Goal: Communication & Community: Ask a question

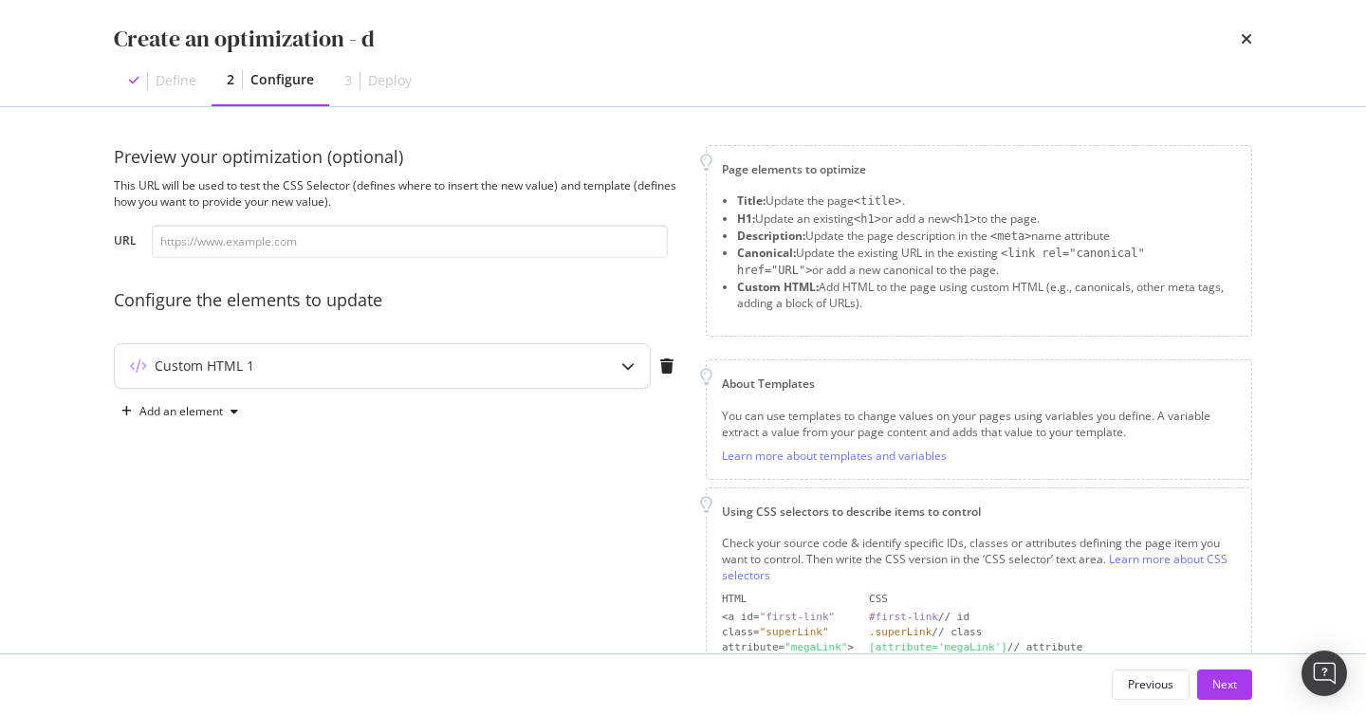
scroll to position [2, 0]
click at [609, 368] on div "modal" at bounding box center [628, 364] width 44 height 44
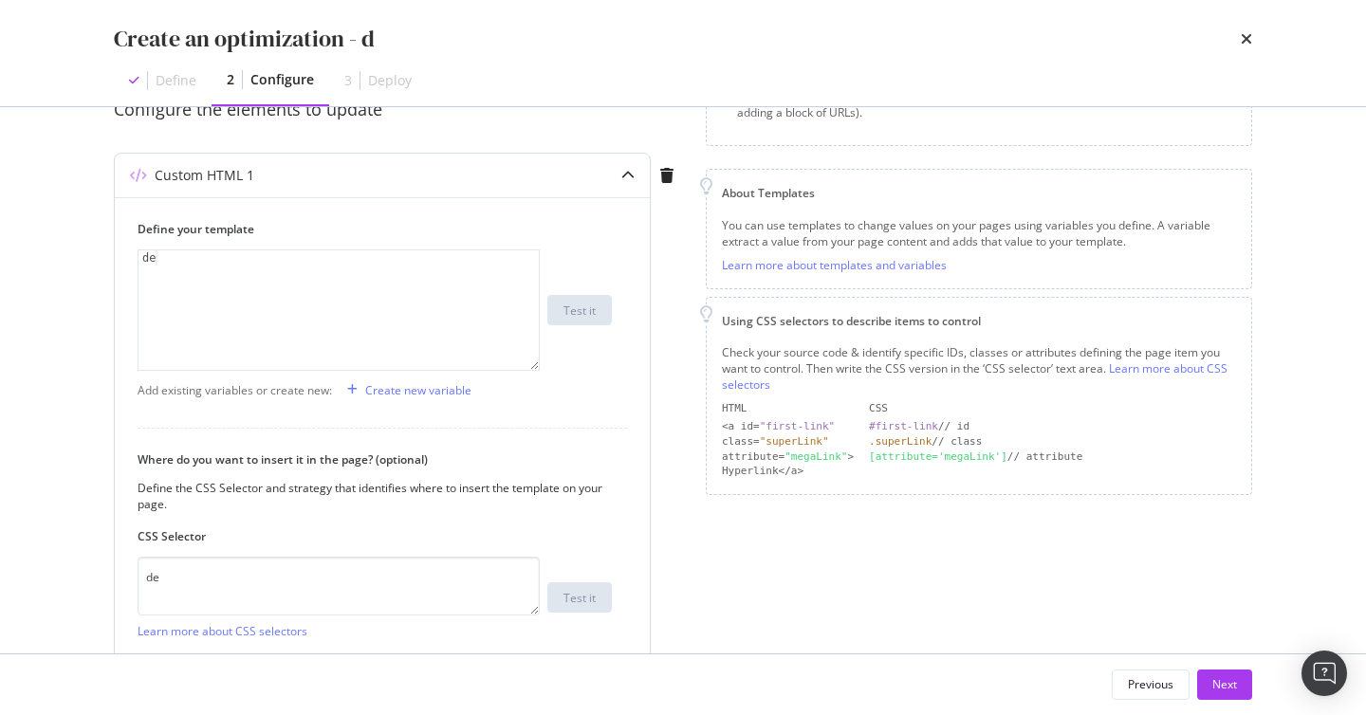
click at [308, 454] on label "Where do you want to insert it in the page? (optional)" at bounding box center [375, 460] width 474 height 16
copy label "Where do you want to insert it in the page? (optional)"
click at [175, 501] on div "Define the CSS Selector and strategy that identifies where to insert the templa…" at bounding box center [375, 496] width 474 height 32
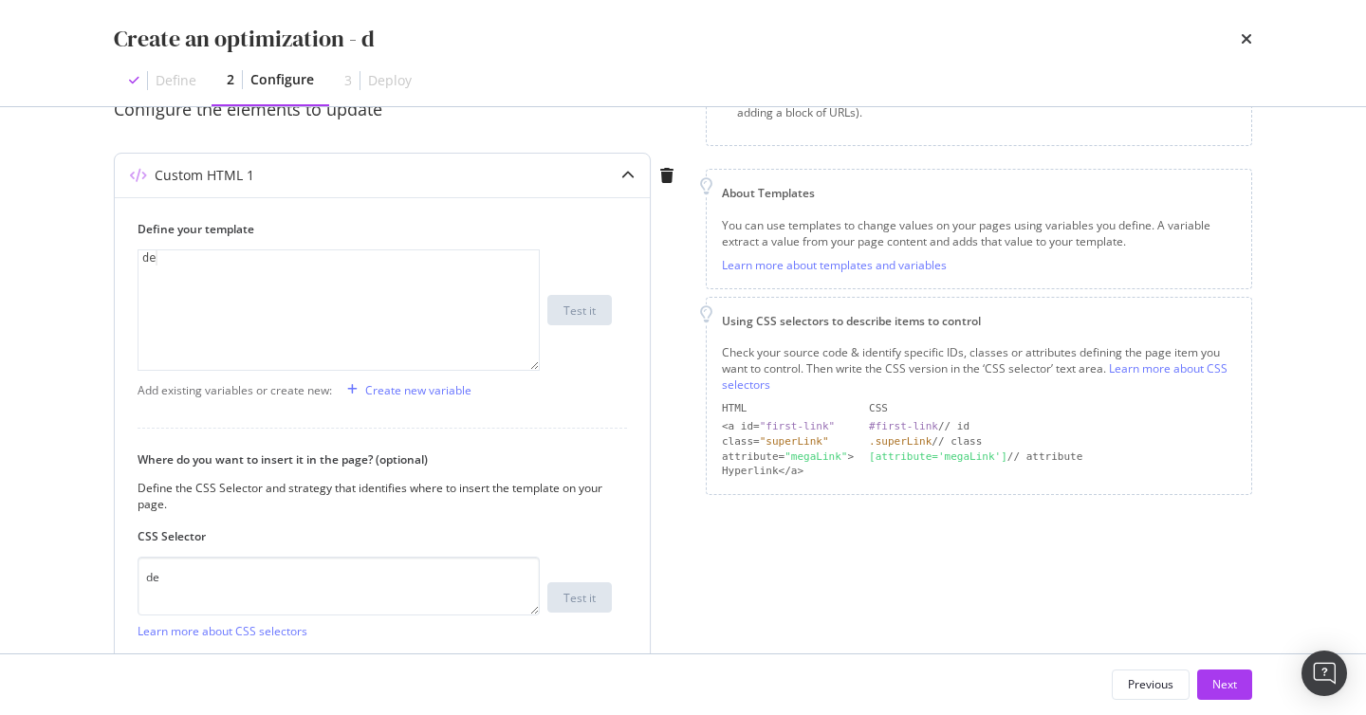
click at [175, 501] on div "Define the CSS Selector and strategy that identifies where to insert the templa…" at bounding box center [375, 496] width 474 height 32
click at [149, 498] on div "Define the CSS Selector and strategy that identifies where to insert the templa…" at bounding box center [375, 496] width 474 height 32
copy div "Define the CSS Selector and strategy that identifies where to insert the templa…"
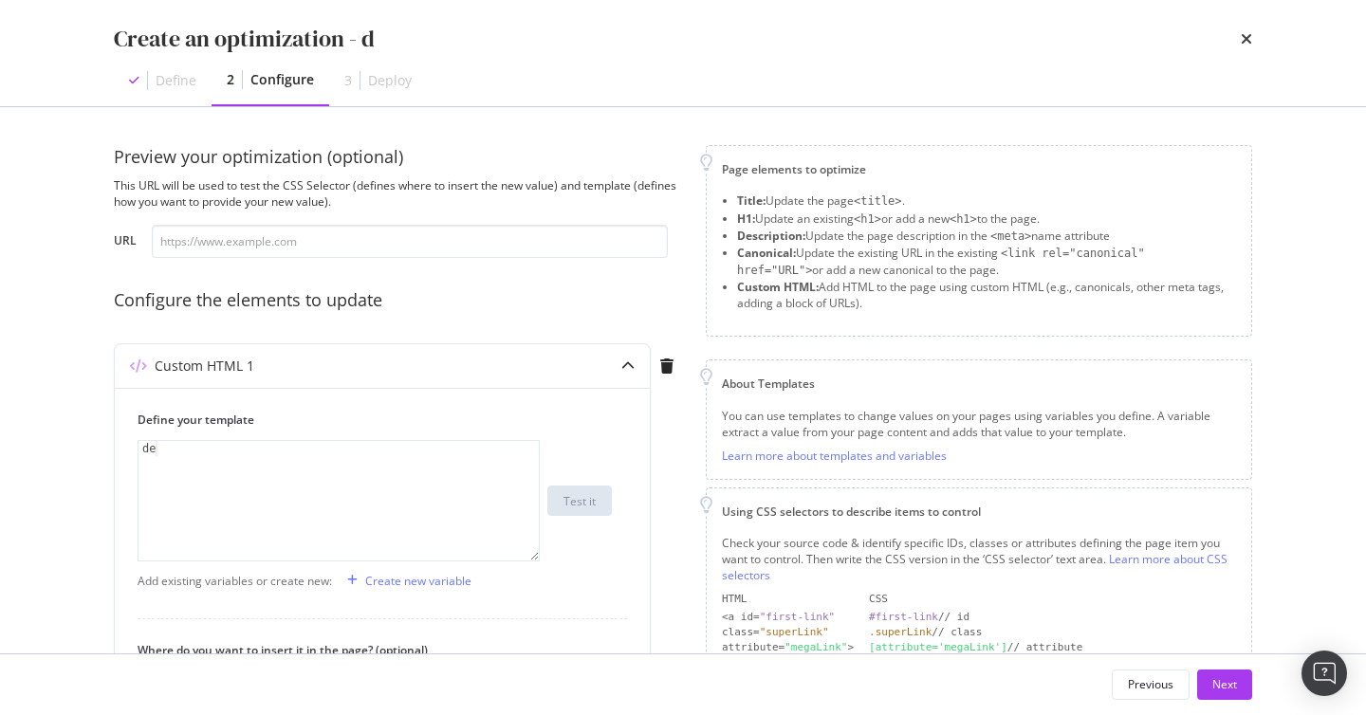
scroll to position [126, 0]
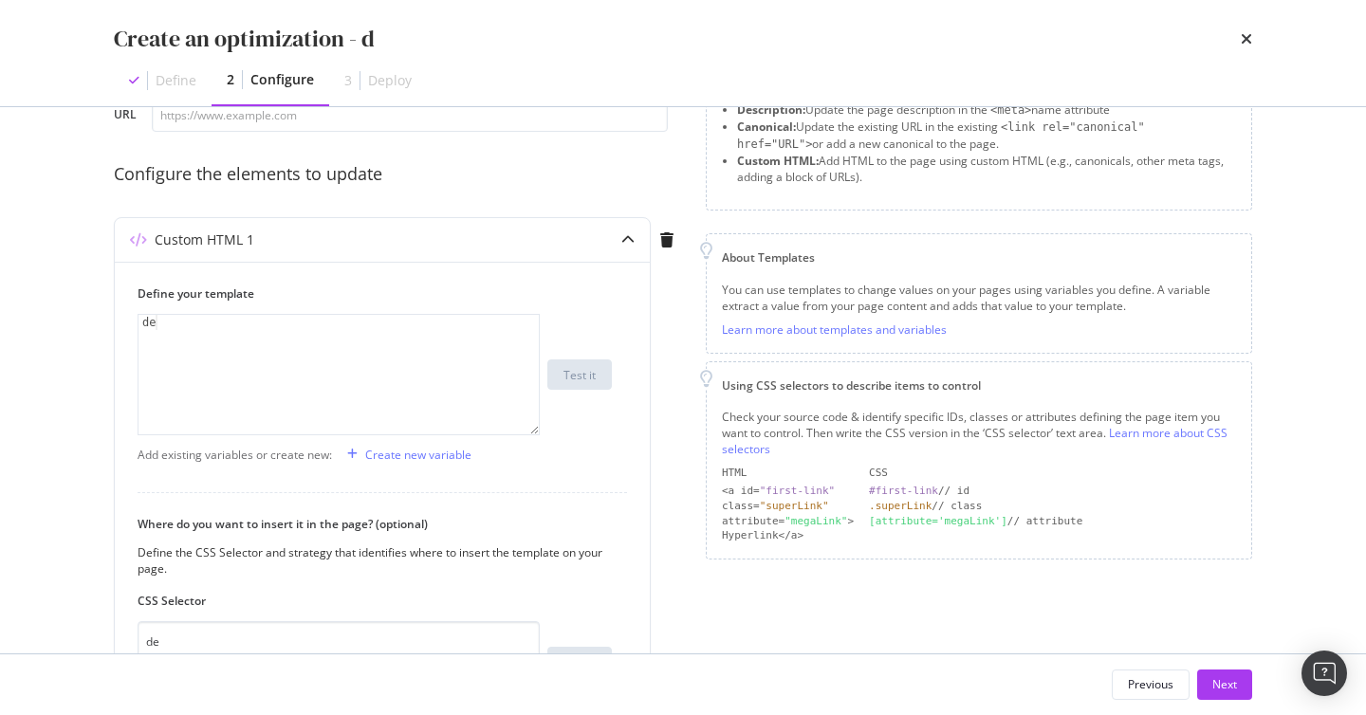
click at [685, 599] on div "Preview your optimization (optional) This URL will be used to test the CSS Sele…" at bounding box center [683, 429] width 1138 height 820
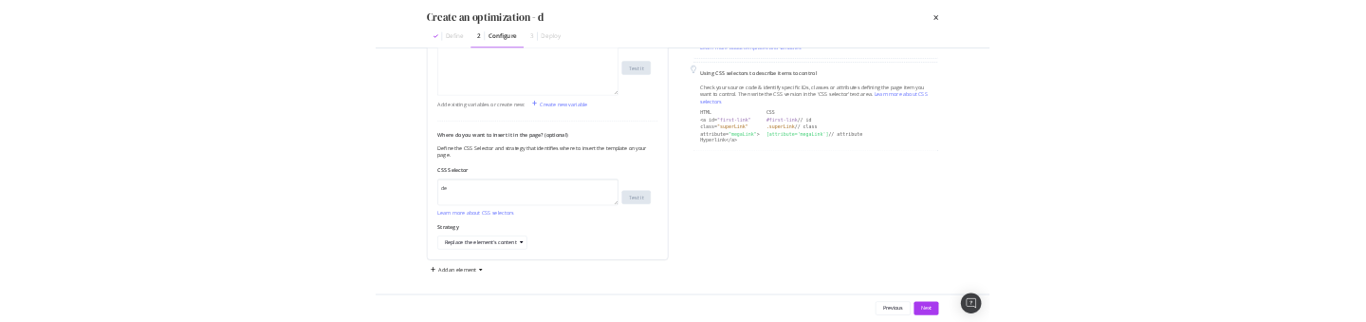
scroll to position [349, 0]
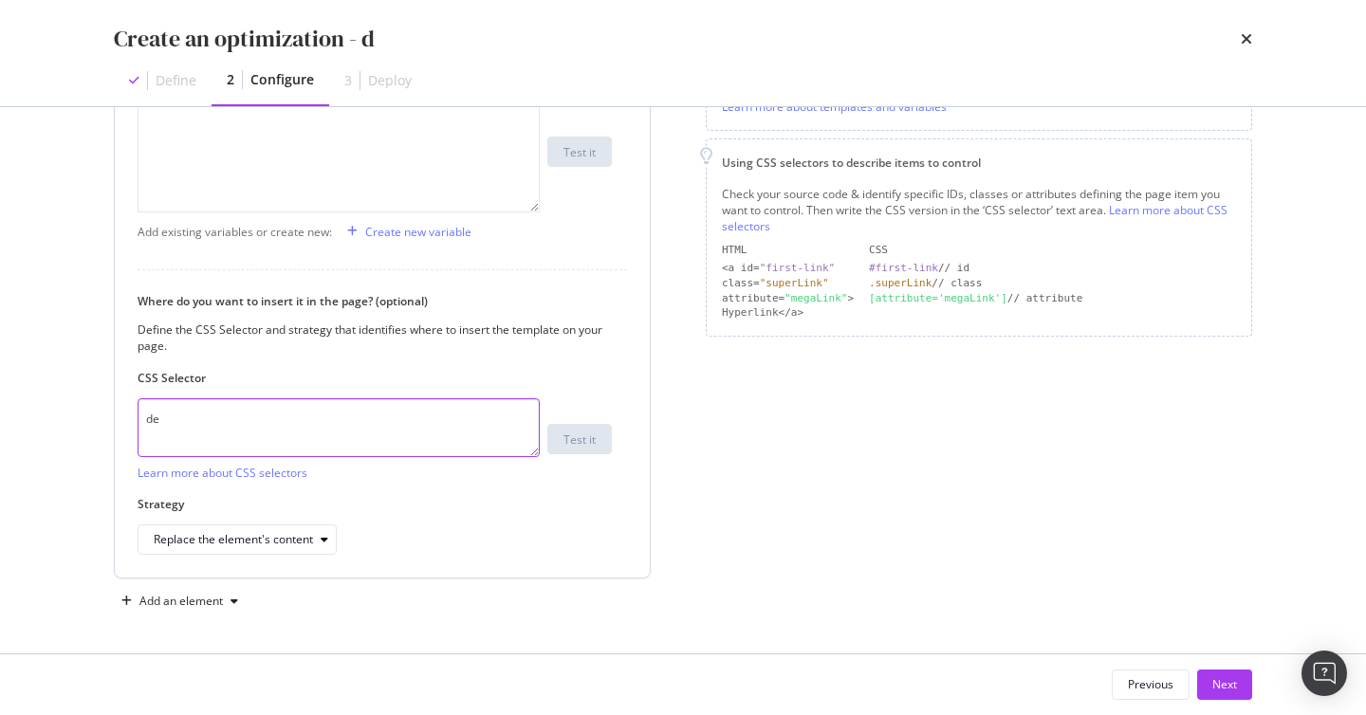
click at [161, 415] on textarea "de" at bounding box center [339, 427] width 402 height 59
click at [424, 327] on div "Define the CSS Selector and strategy that identifies where to insert the templa…" at bounding box center [375, 338] width 474 height 32
click at [862, 498] on div "Page elements to optimize Title: Update the page <title> . H1: Update an existi…" at bounding box center [979, 206] width 546 height 820
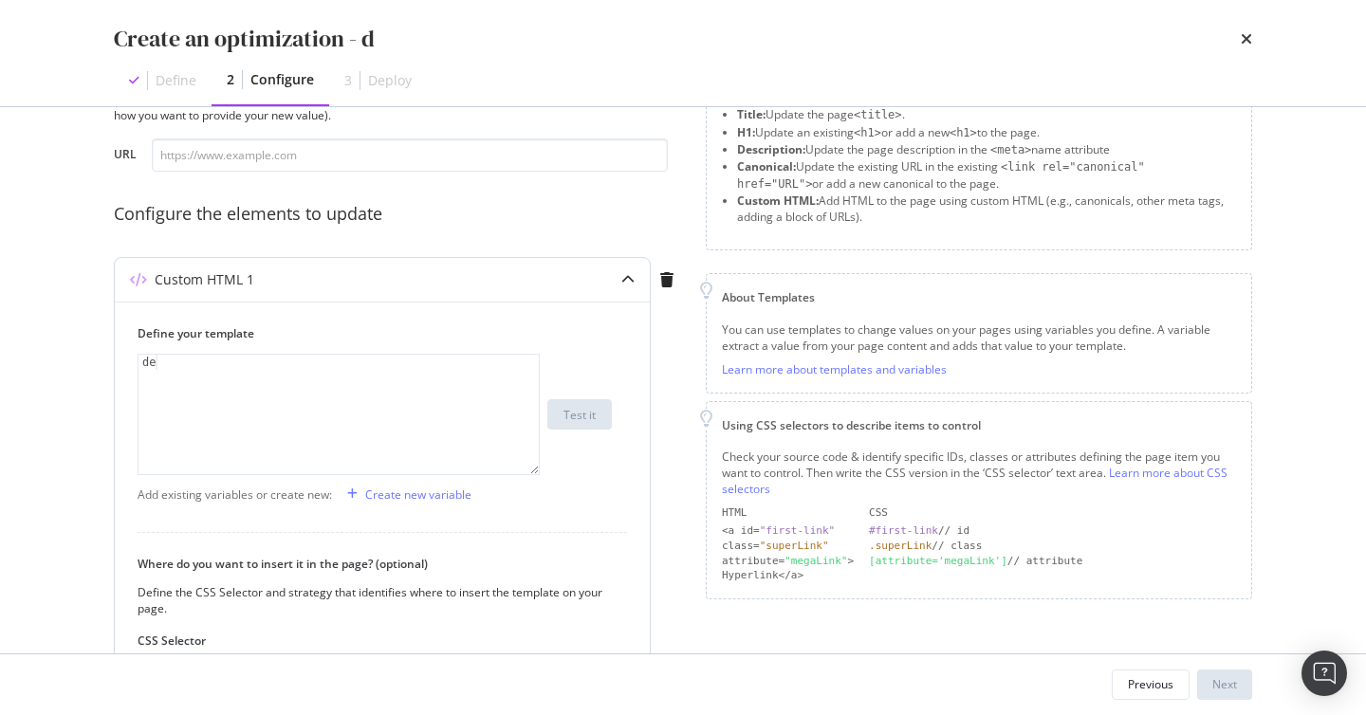
scroll to position [0, 0]
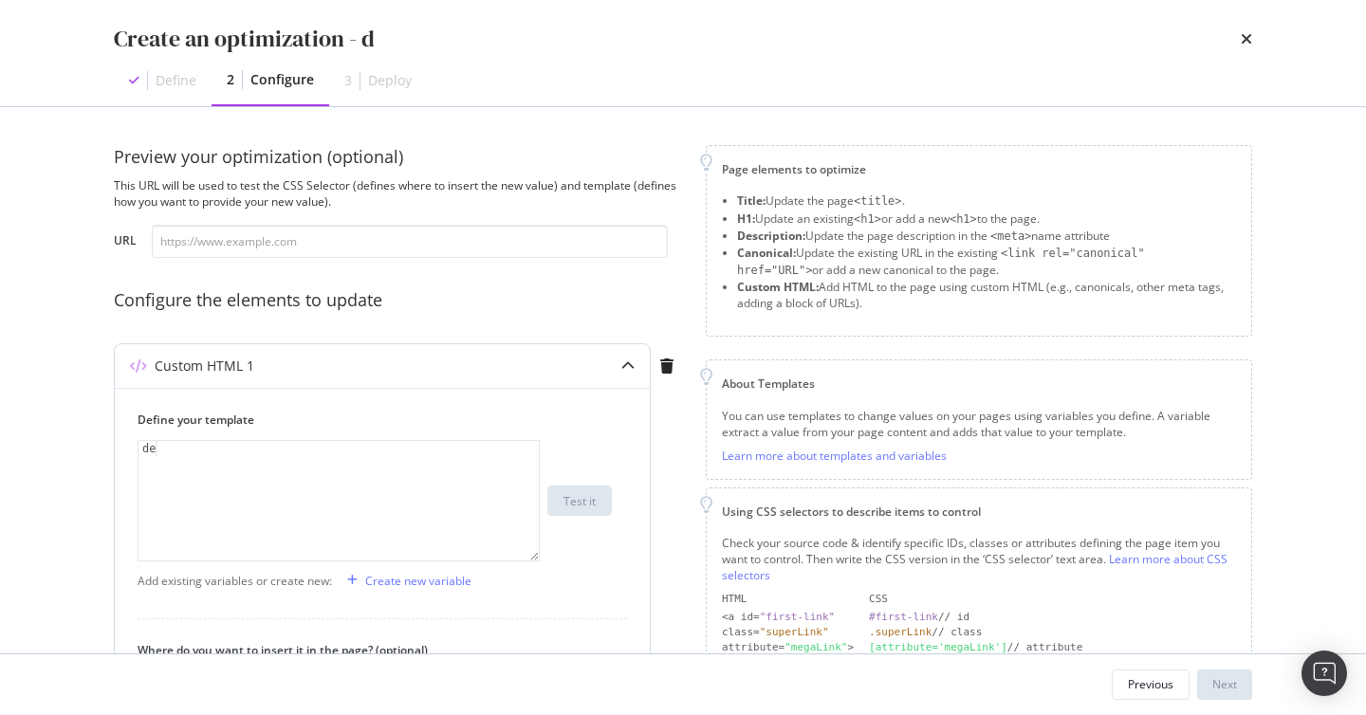
click at [630, 371] on icon "modal" at bounding box center [627, 365] width 13 height 13
click at [664, 367] on icon "modal" at bounding box center [666, 366] width 13 height 15
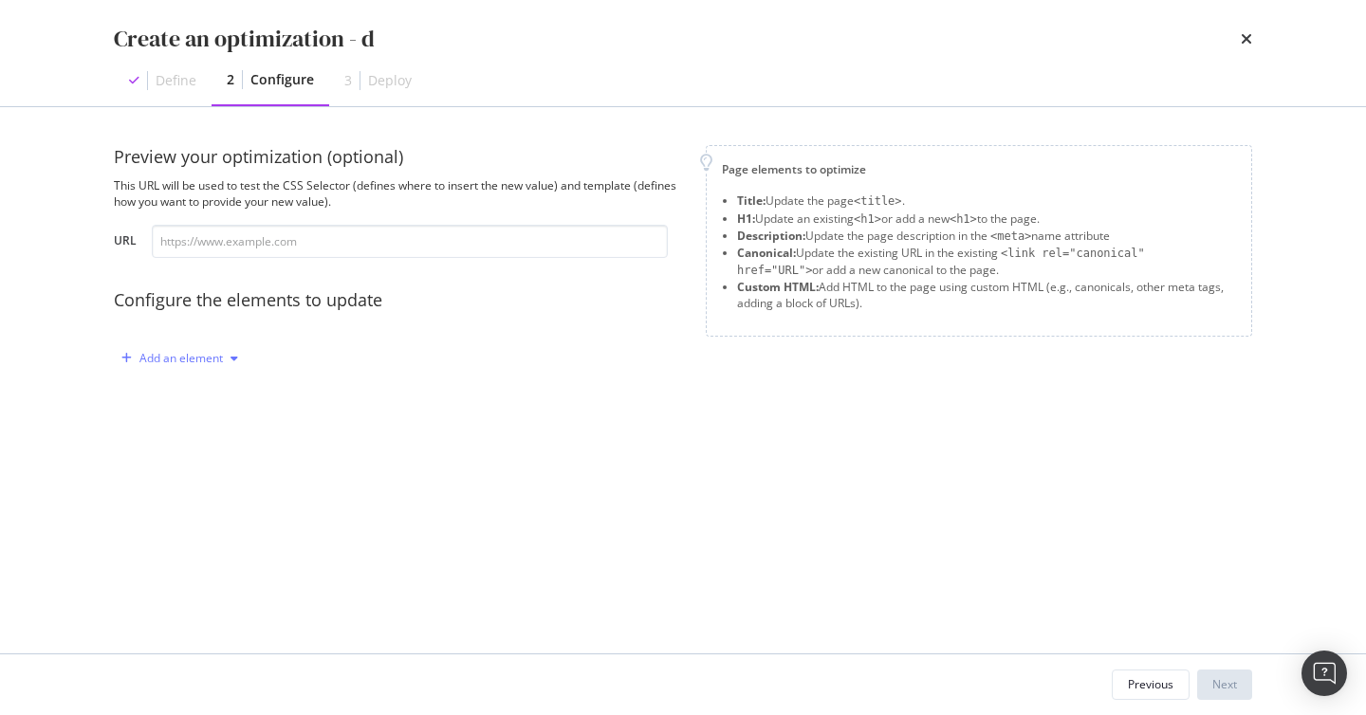
click at [166, 353] on div "Add an element" at bounding box center [180, 358] width 83 height 11
click at [208, 524] on div "Custom HTML" at bounding box center [201, 520] width 75 height 16
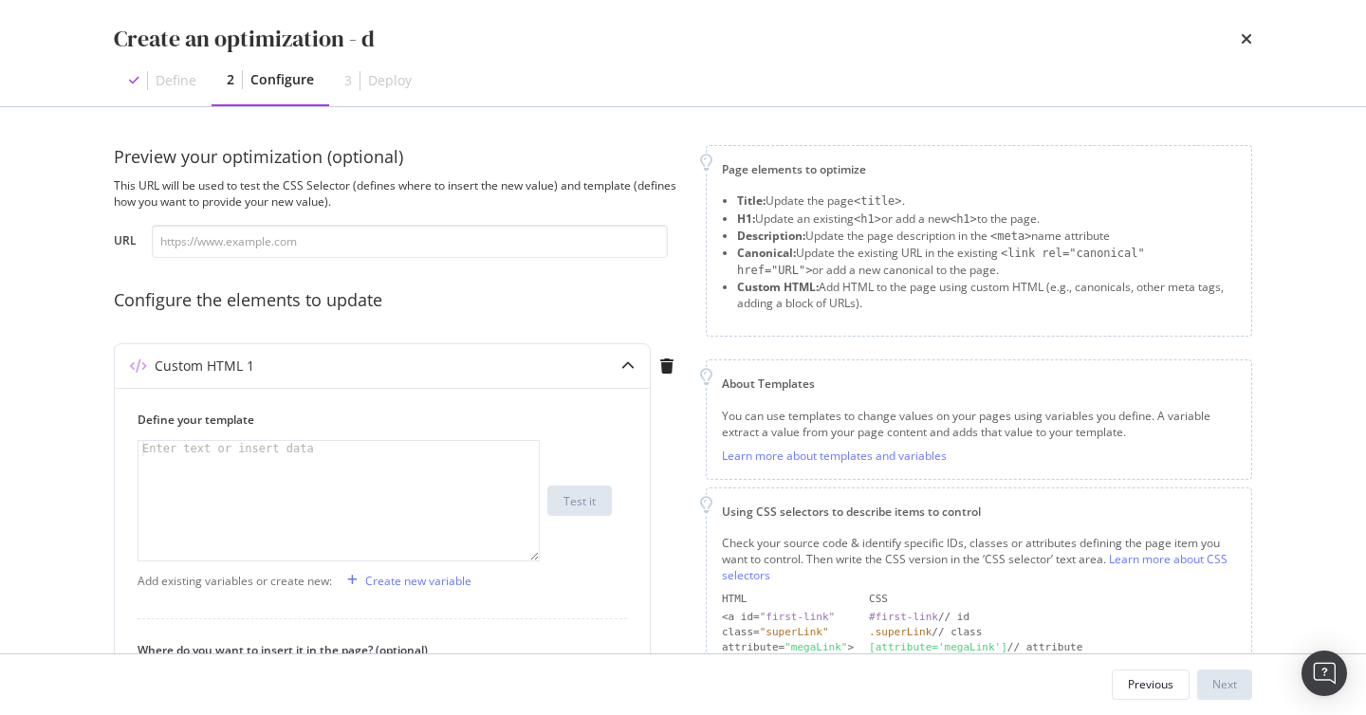
click at [71, 292] on div "Create an optimization - d Define 2 Configure 3 Deploy Preview your optimizatio…" at bounding box center [683, 357] width 1366 height 715
click at [54, 353] on div "Create an optimization - d Define 2 Configure 3 Deploy Preview your optimizatio…" at bounding box center [683, 357] width 1366 height 715
click at [761, 376] on div "About Templates" at bounding box center [979, 384] width 514 height 16
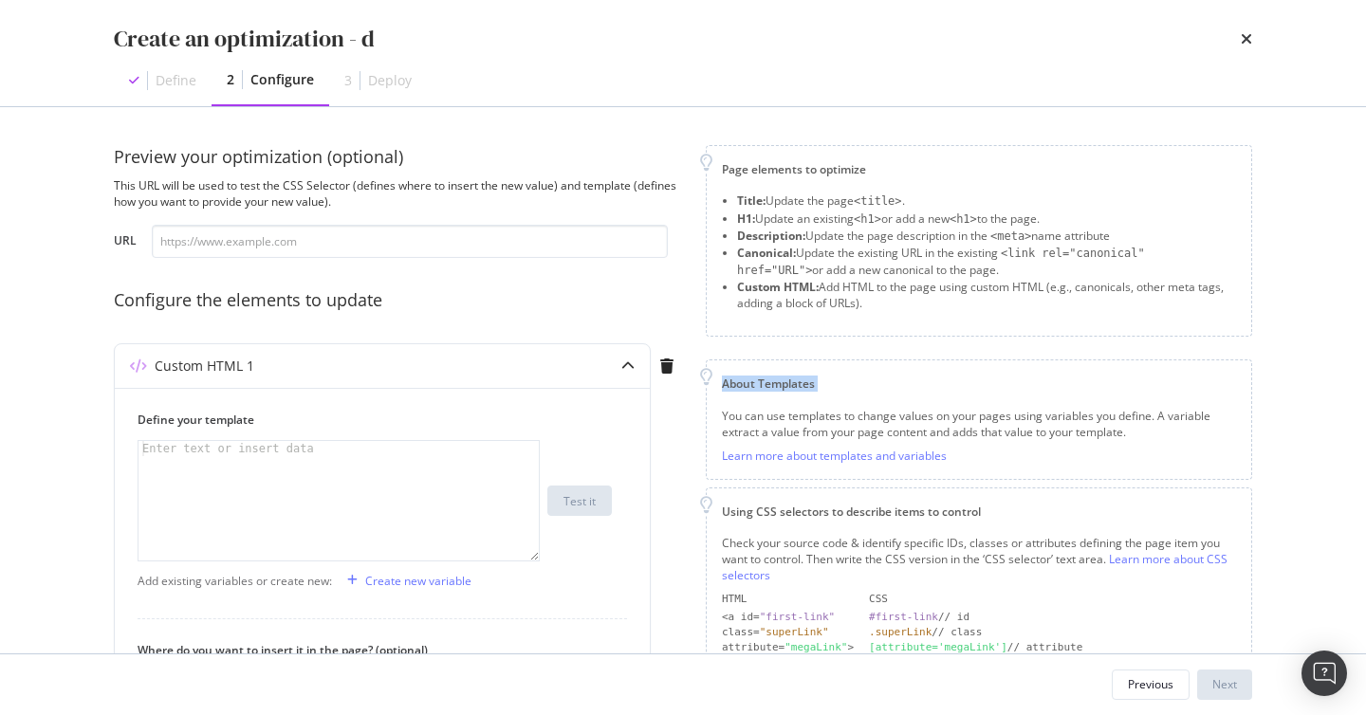
click at [761, 376] on div "About Templates" at bounding box center [979, 384] width 514 height 16
copy div "About Templates"
click at [826, 435] on div "You can use templates to change values on your pages using variables you define…" at bounding box center [979, 424] width 514 height 32
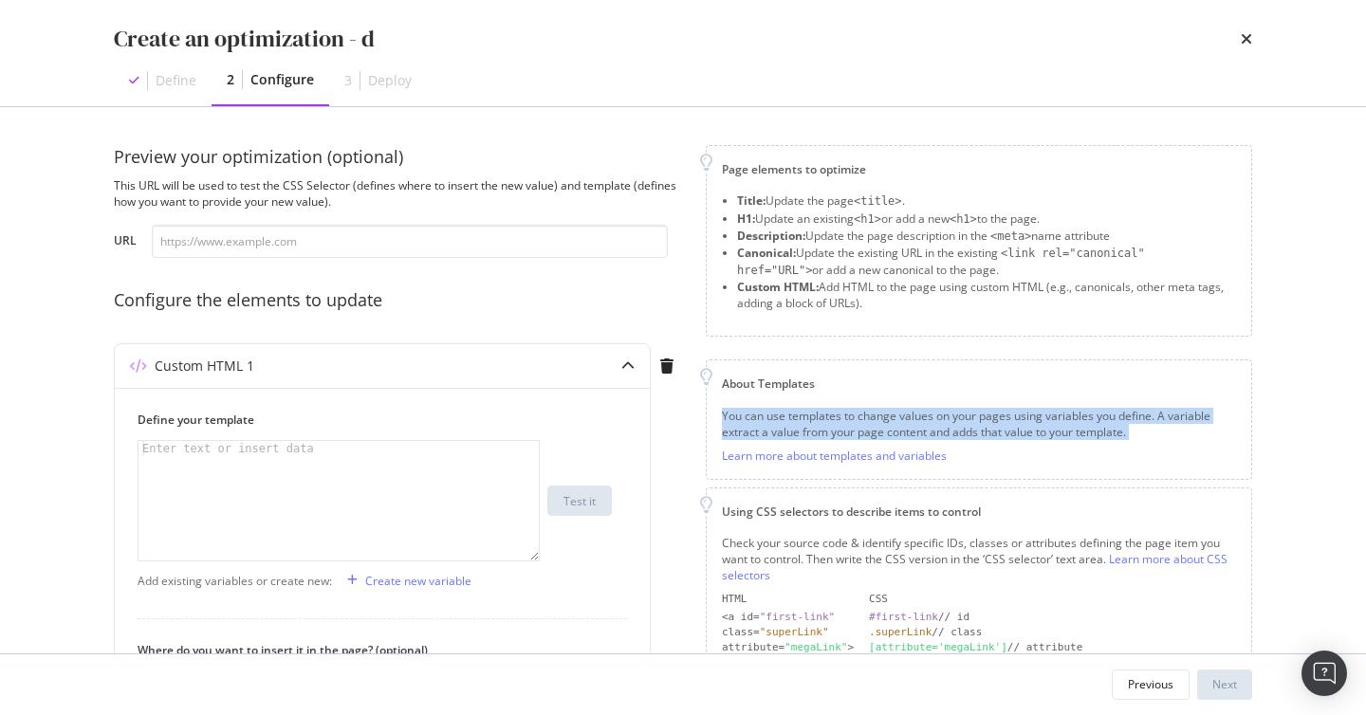
click at [826, 435] on div "You can use templates to change values on your pages using variables you define…" at bounding box center [979, 424] width 514 height 32
copy div "You can use templates to change values on your pages using variables you define…"
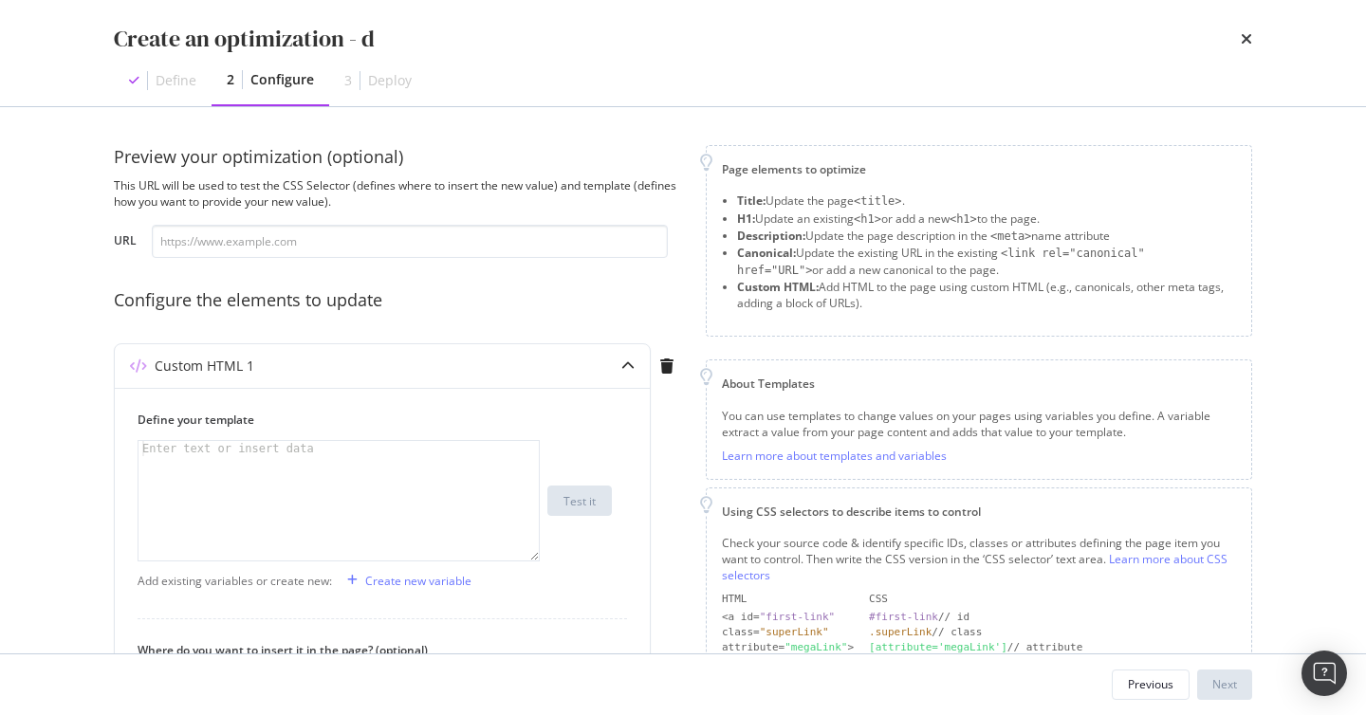
click at [965, 453] on div "You can use templates to change values on your pages using variables you define…" at bounding box center [979, 436] width 514 height 56
drag, startPoint x: 965, startPoint y: 453, endPoint x: 714, endPoint y: 452, distance: 250.4
click at [714, 452] on div "About Templates You can use templates to change values on your pages using vari…" at bounding box center [979, 419] width 546 height 120
copy div "Learn more about templates and variables"
click at [823, 509] on div "Using CSS selectors to describe items to control" at bounding box center [979, 512] width 514 height 16
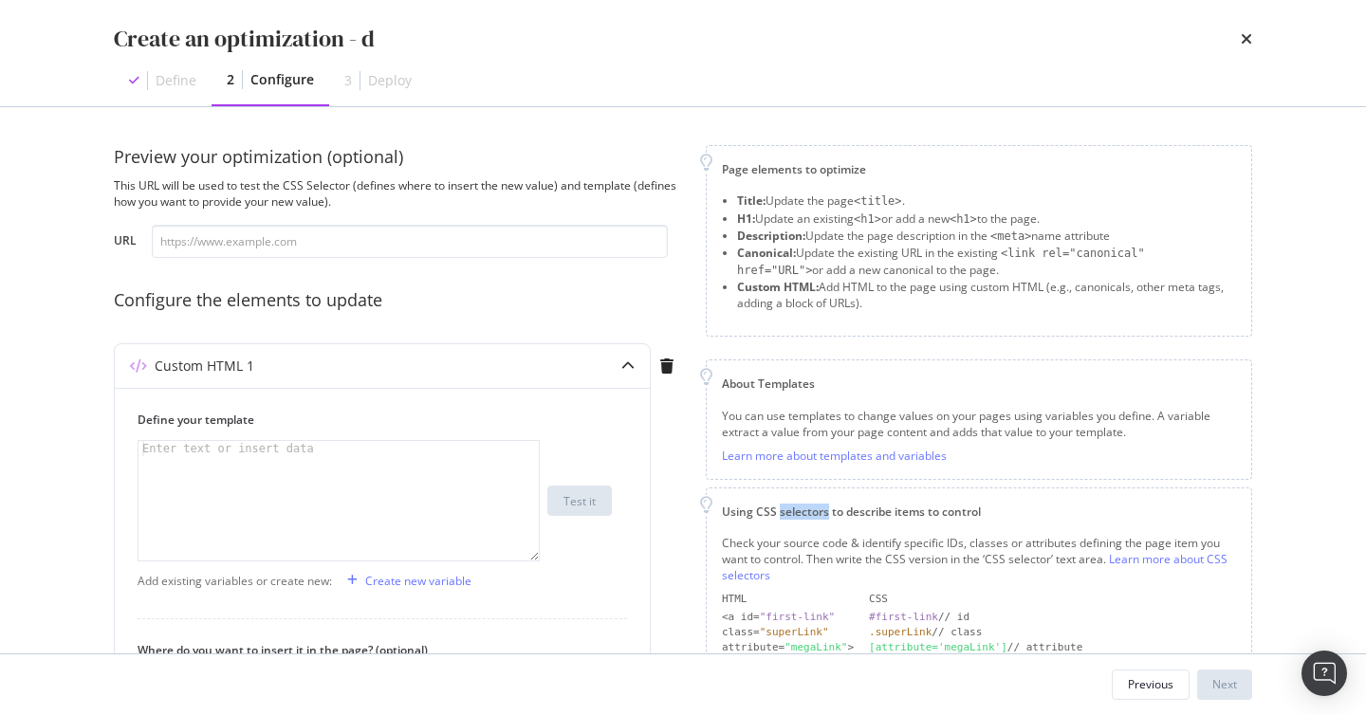
click at [823, 509] on div "Using CSS selectors to describe items to control" at bounding box center [979, 512] width 514 height 16
copy div "Using CSS selectors to describe items to control"
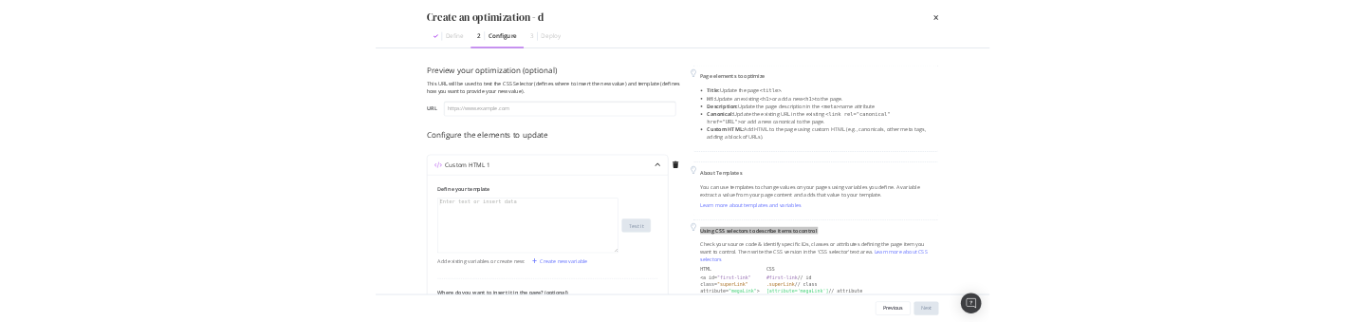
scroll to position [45, 0]
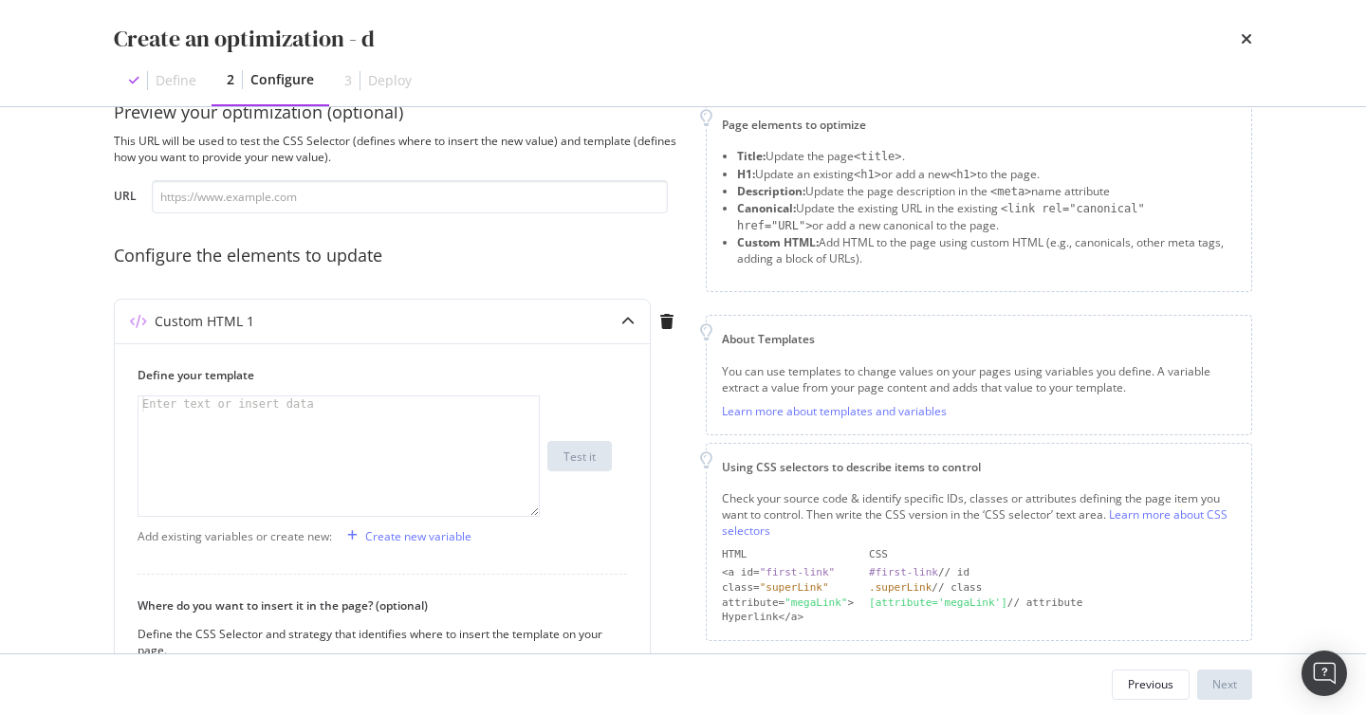
click at [1097, 509] on div "Check your source code & identify specific IDs, classes or attributes defining …" at bounding box center [979, 514] width 514 height 48
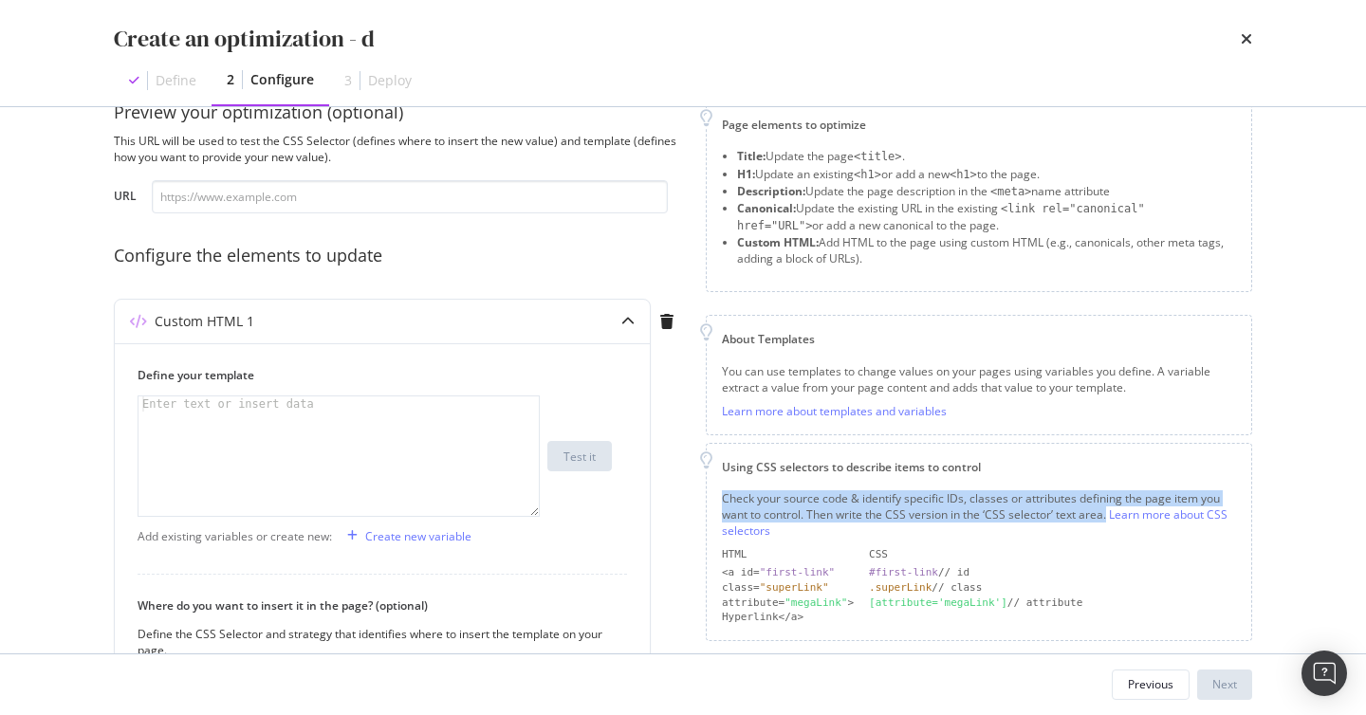
drag, startPoint x: 1109, startPoint y: 509, endPoint x: 696, endPoint y: 482, distance: 413.5
click at [696, 482] on div "Preview your optimization (optional) This URL will be used to test the CSS Sele…" at bounding box center [683, 511] width 1138 height 820
copy div "Check your source code & identify specific IDs, classes or attributes defining …"
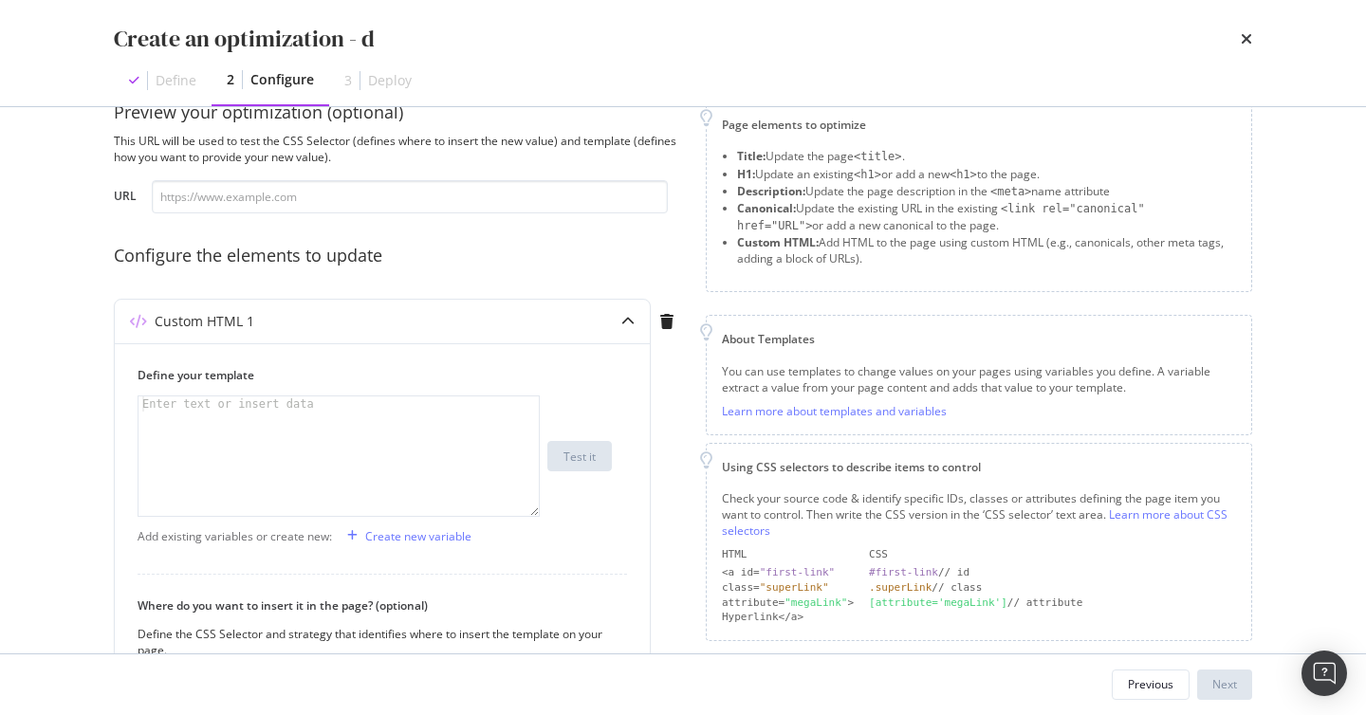
click at [747, 566] on div "<a id= "first-link"" at bounding box center [788, 572] width 132 height 15
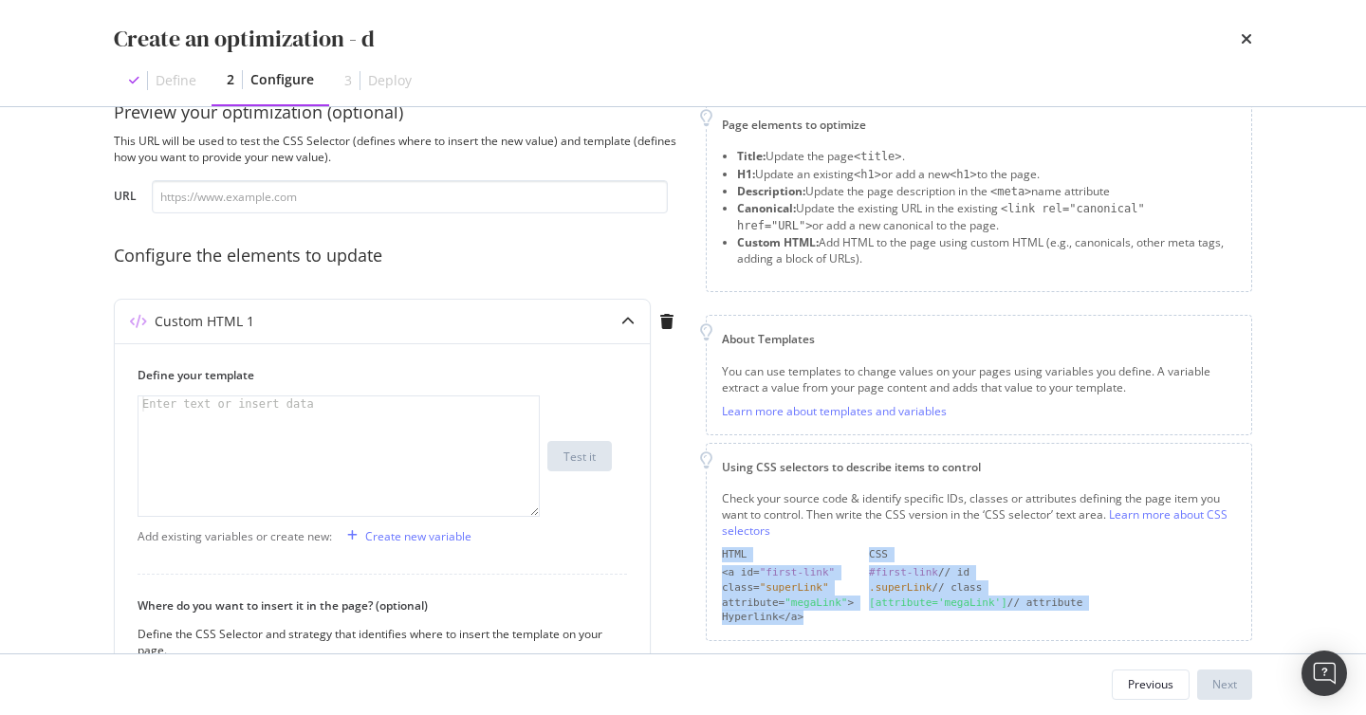
drag, startPoint x: 718, startPoint y: 550, endPoint x: 858, endPoint y: 613, distance: 153.7
click at [858, 613] on div "Using CSS selectors to describe items to control Check your source code & ident…" at bounding box center [979, 542] width 546 height 198
copy div "HTML CSS <a id= "first-link" #first-link // id class= "superLink" .superLink //…"
click at [687, 600] on div "Preview your optimization (optional) This URL will be used to test the CSS Sele…" at bounding box center [683, 511] width 1138 height 820
drag, startPoint x: 718, startPoint y: 547, endPoint x: 827, endPoint y: 615, distance: 128.2
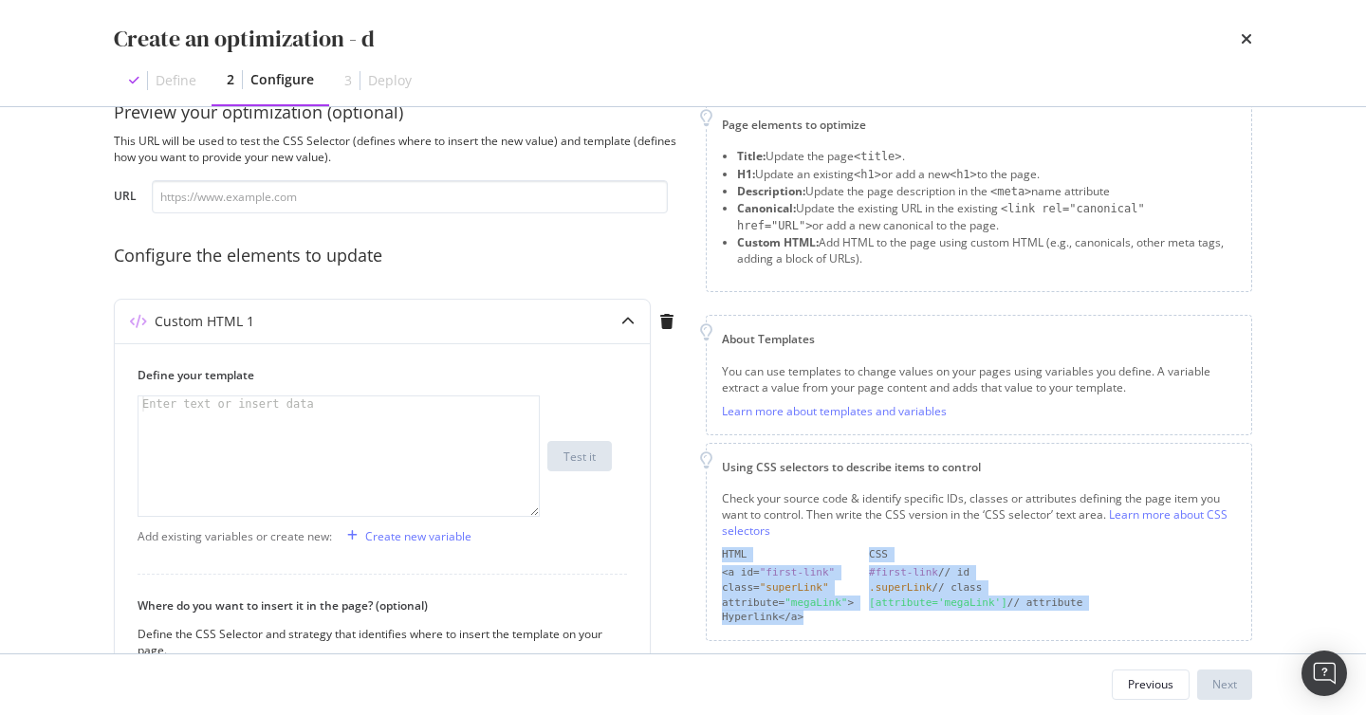
click at [827, 615] on div "Using CSS selectors to describe items to control Check your source code & ident…" at bounding box center [979, 542] width 546 height 198
copy div "HTML CSS <a id= "first-link" #first-link // id class= "superLink" .superLink //…"
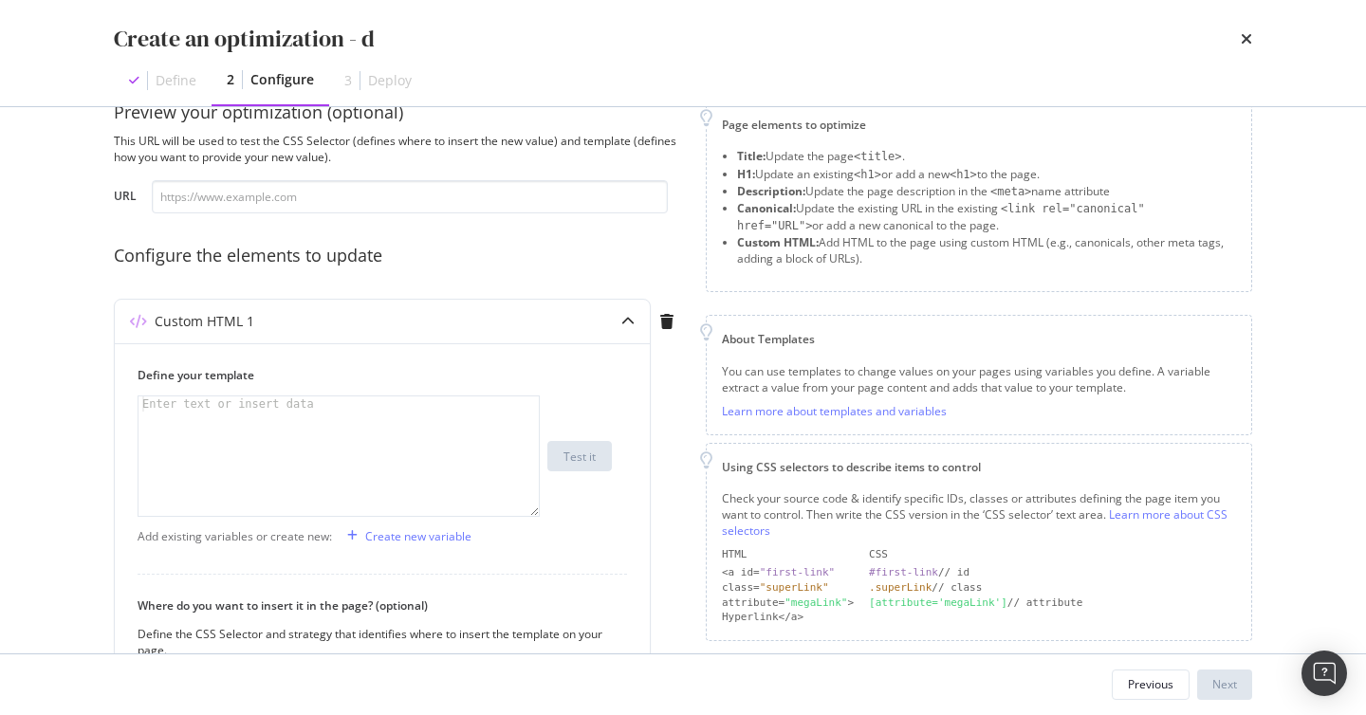
click at [817, 485] on div "Using CSS selectors to describe items to control Check your source code & ident…" at bounding box center [979, 542] width 546 height 198
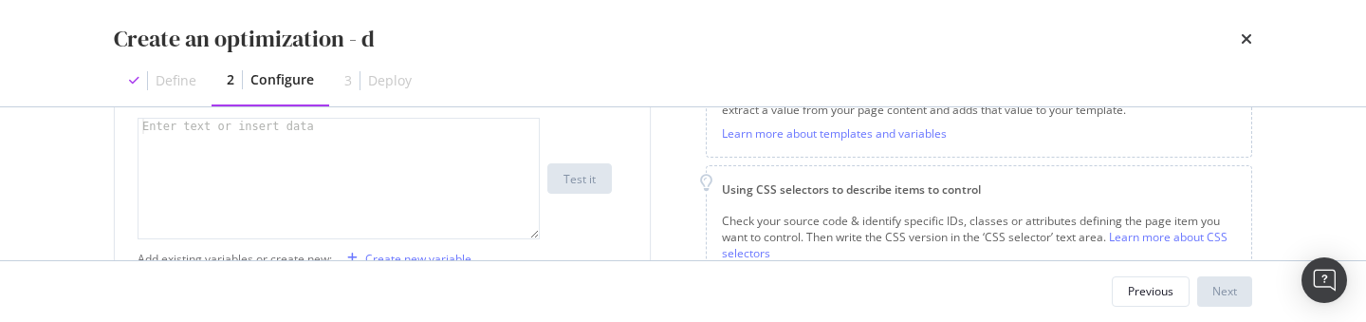
scroll to position [429, 0]
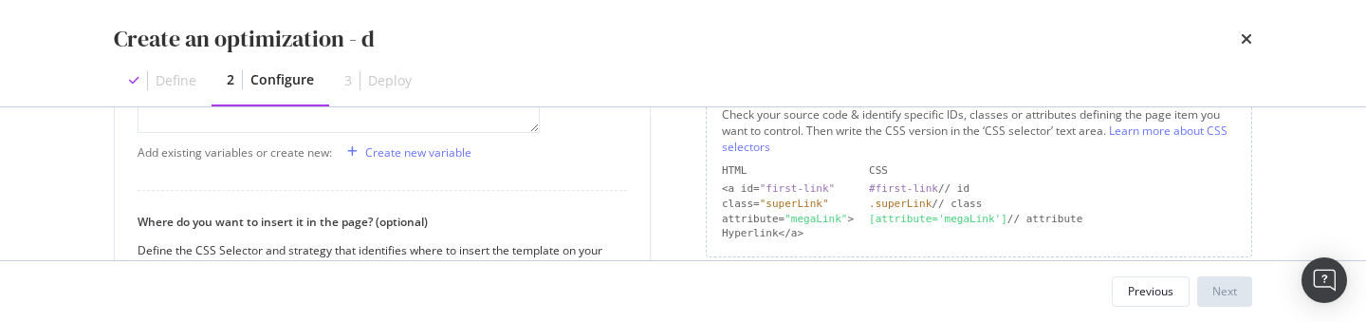
drag, startPoint x: 871, startPoint y: 164, endPoint x: 1075, endPoint y: 226, distance: 213.1
click at [1075, 226] on div "HTML CSS <a id= "first-link" #first-link // id class= "superLink" .superLink //…" at bounding box center [979, 202] width 514 height 79
click at [1027, 226] on div "HTML CSS <a id= "first-link" #first-link // id class= "superLink" .superLink //…" at bounding box center [979, 202] width 514 height 79
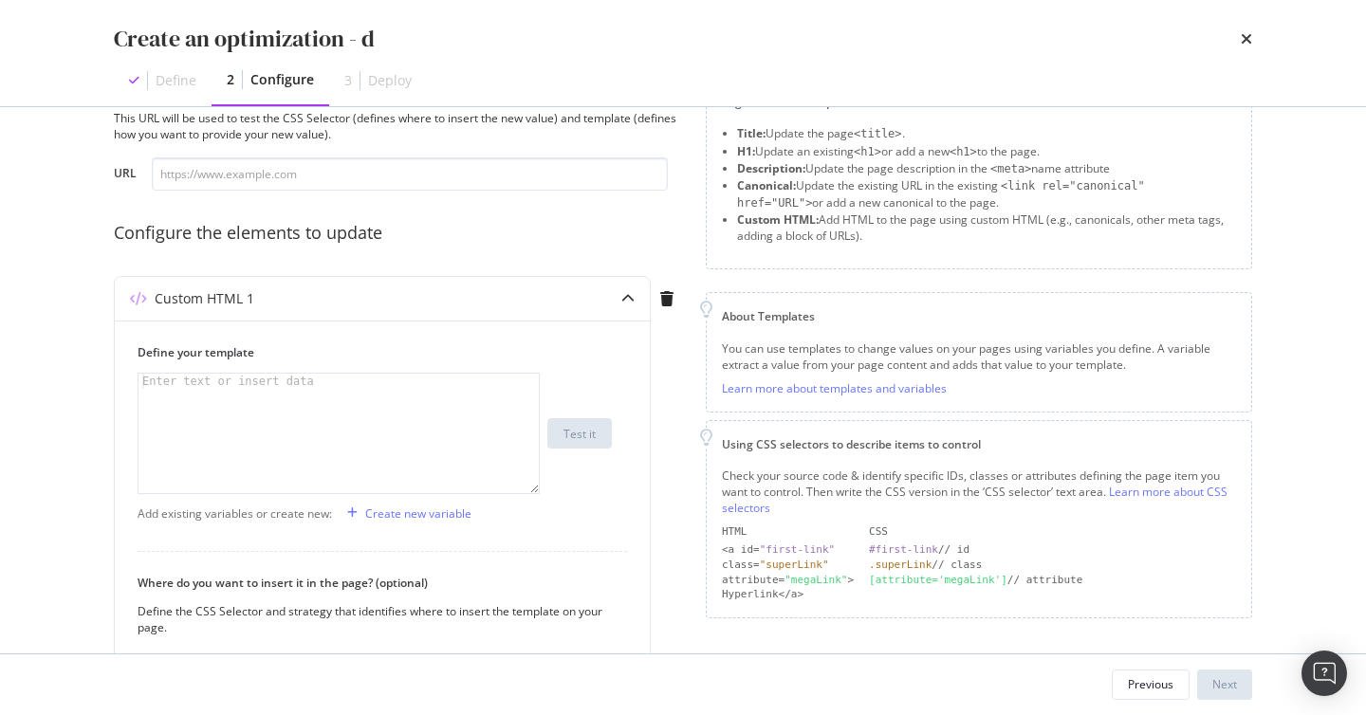
scroll to position [62, 0]
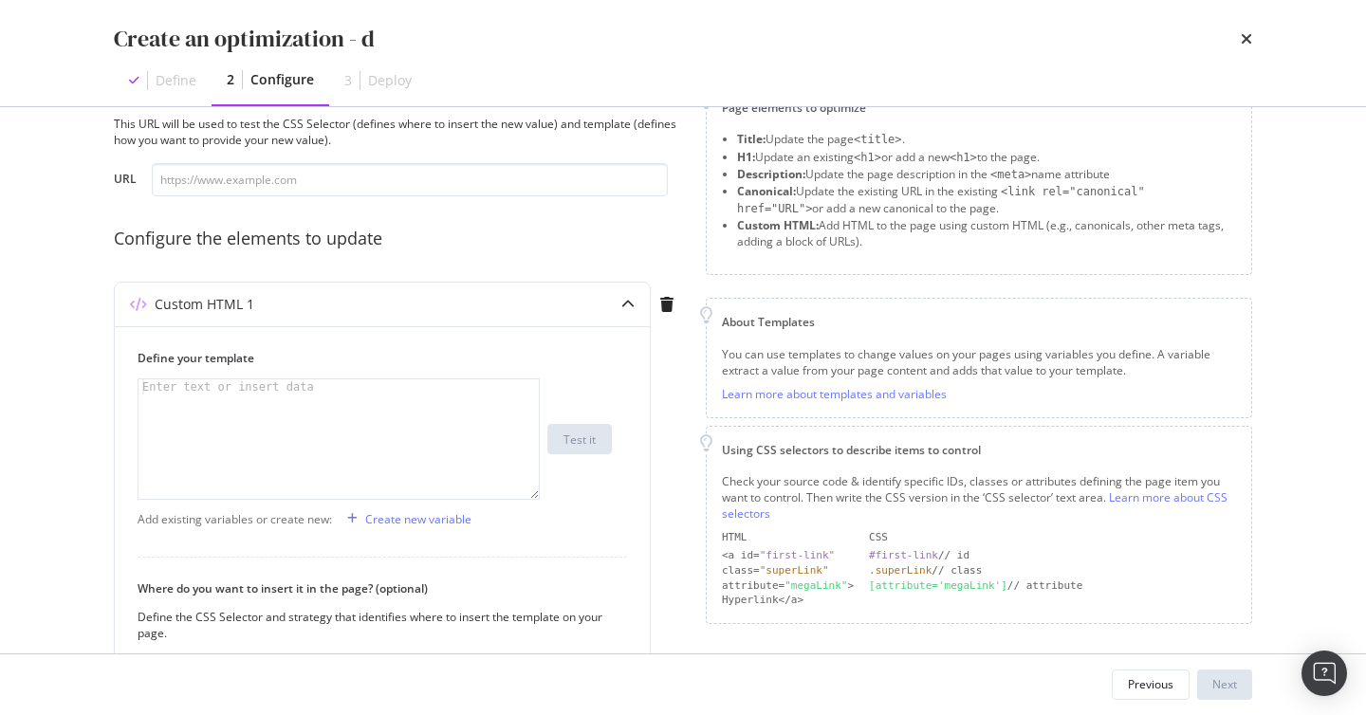
click at [1243, 294] on div "Page elements to optimize Title: Update the page <title> . H1: Update an existi…" at bounding box center [979, 493] width 546 height 820
click at [1268, 150] on div "Preview your optimization (optional) This URL will be used to test the CSS Sele…" at bounding box center [683, 380] width 1214 height 546
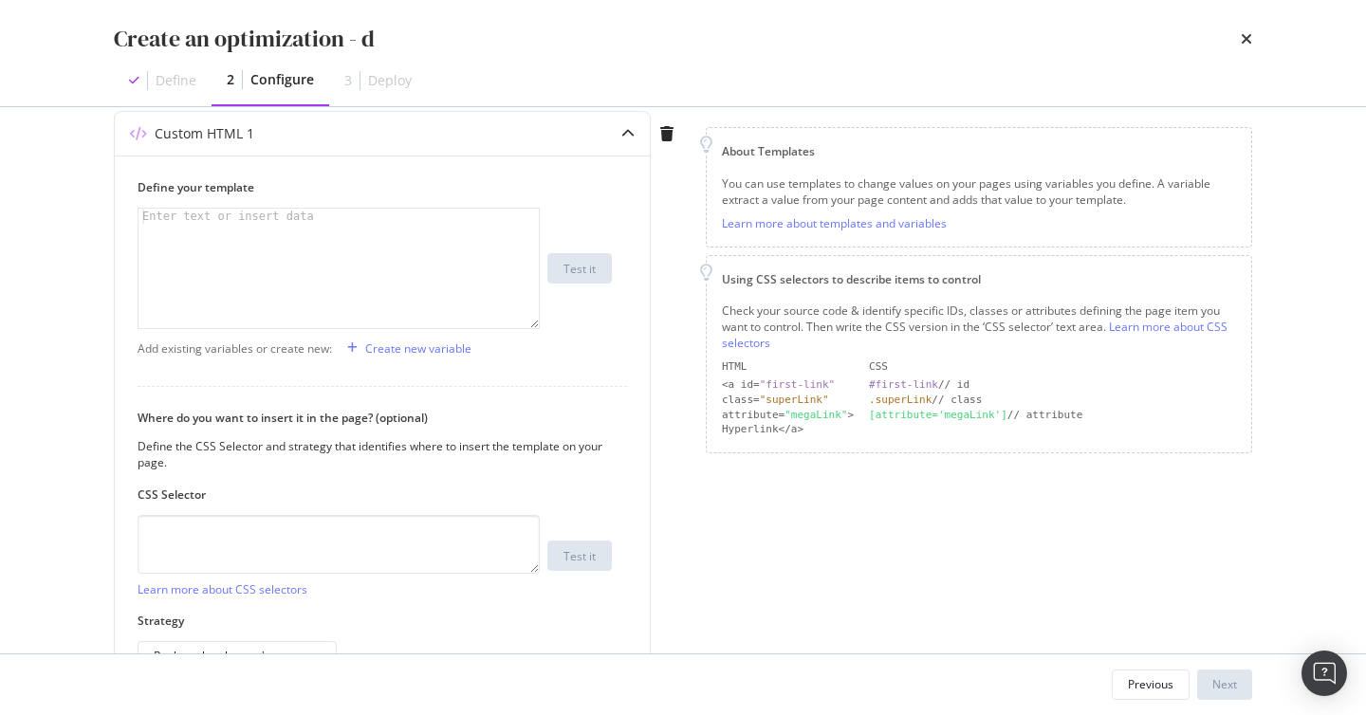
scroll to position [258, 0]
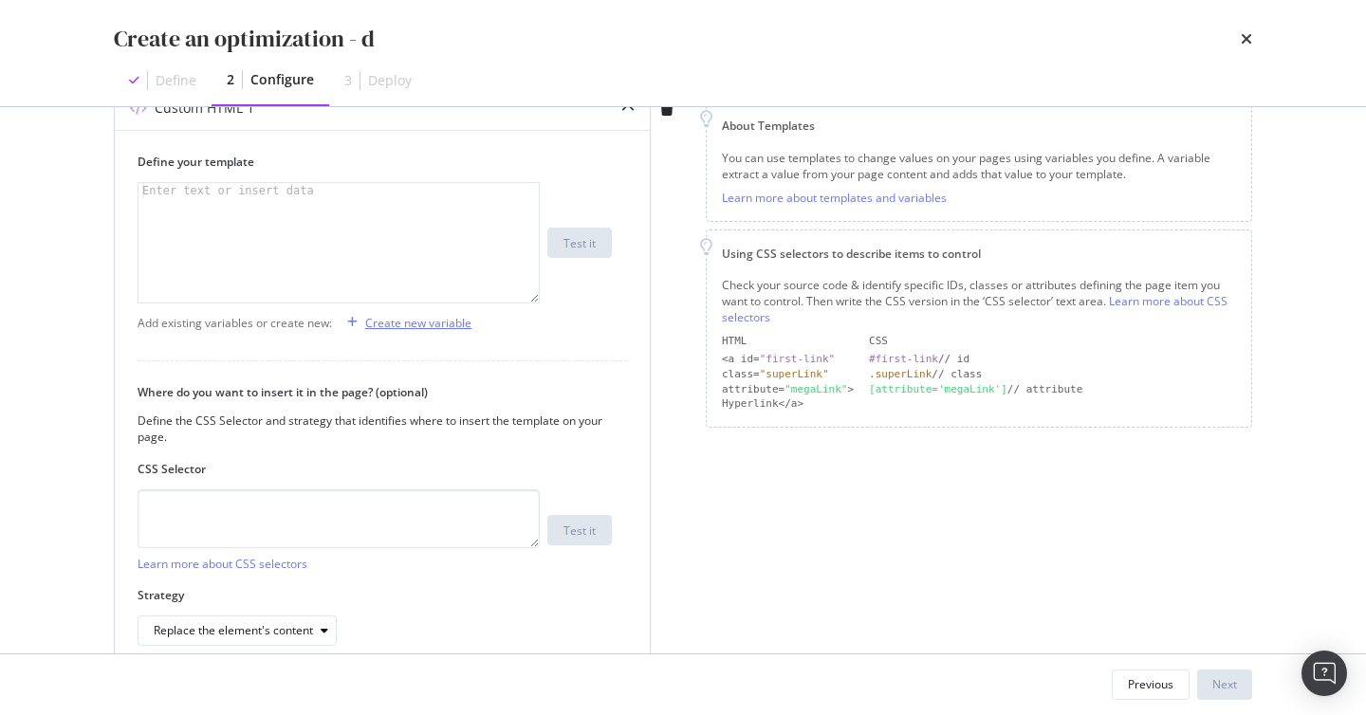
click at [439, 331] on div "Create new variable" at bounding box center [406, 322] width 132 height 28
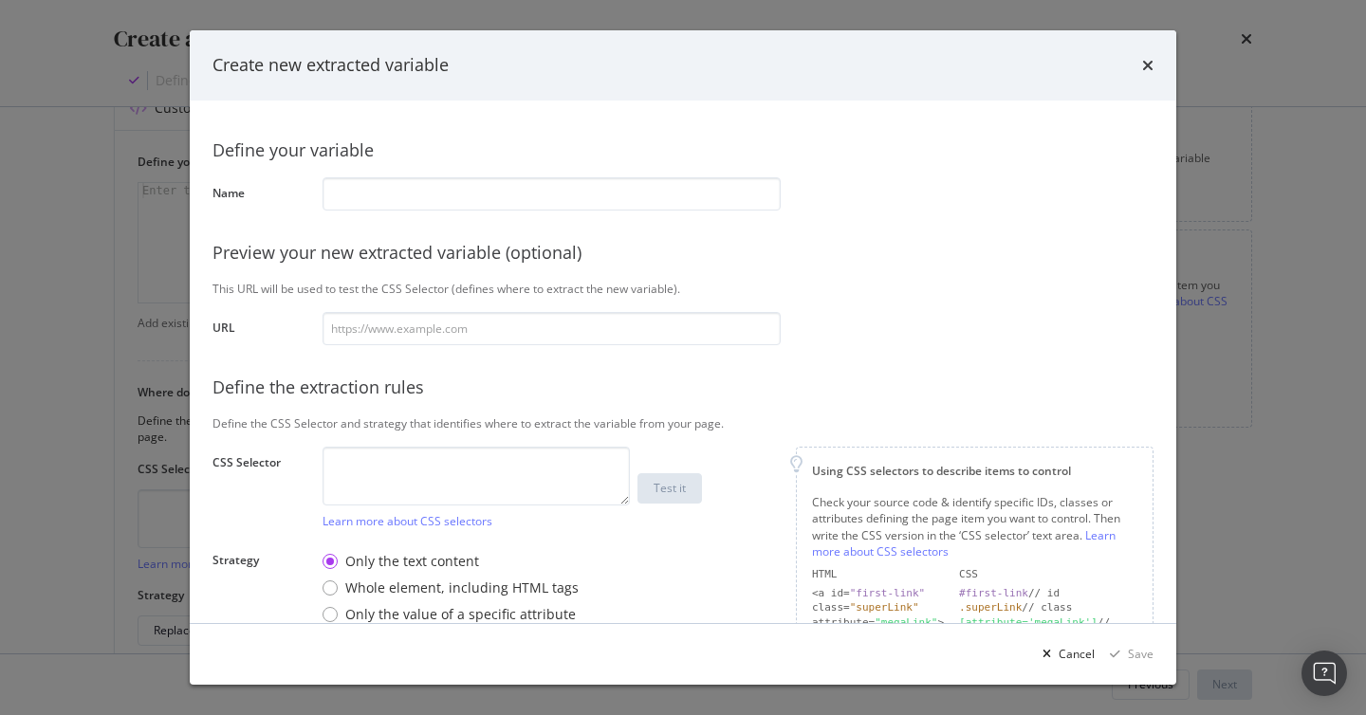
scroll to position [156, 0]
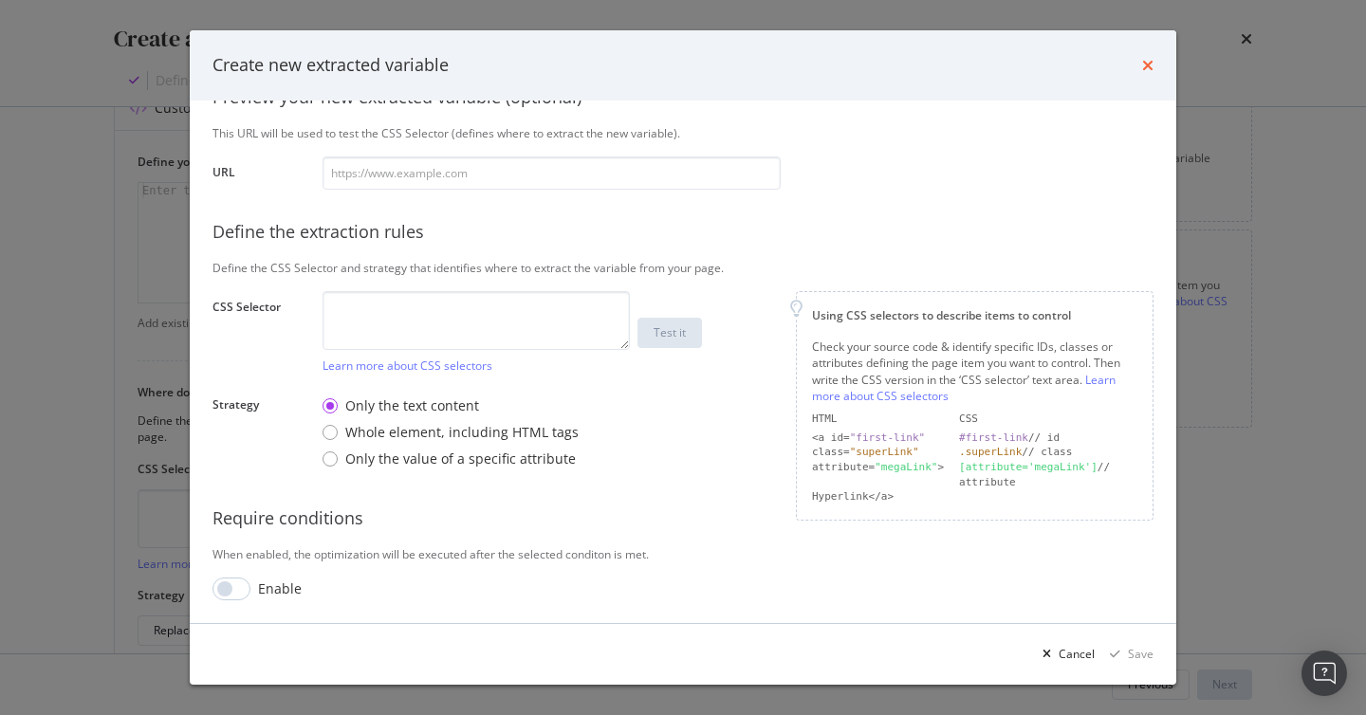
click at [1144, 58] on icon "times" at bounding box center [1147, 65] width 11 height 15
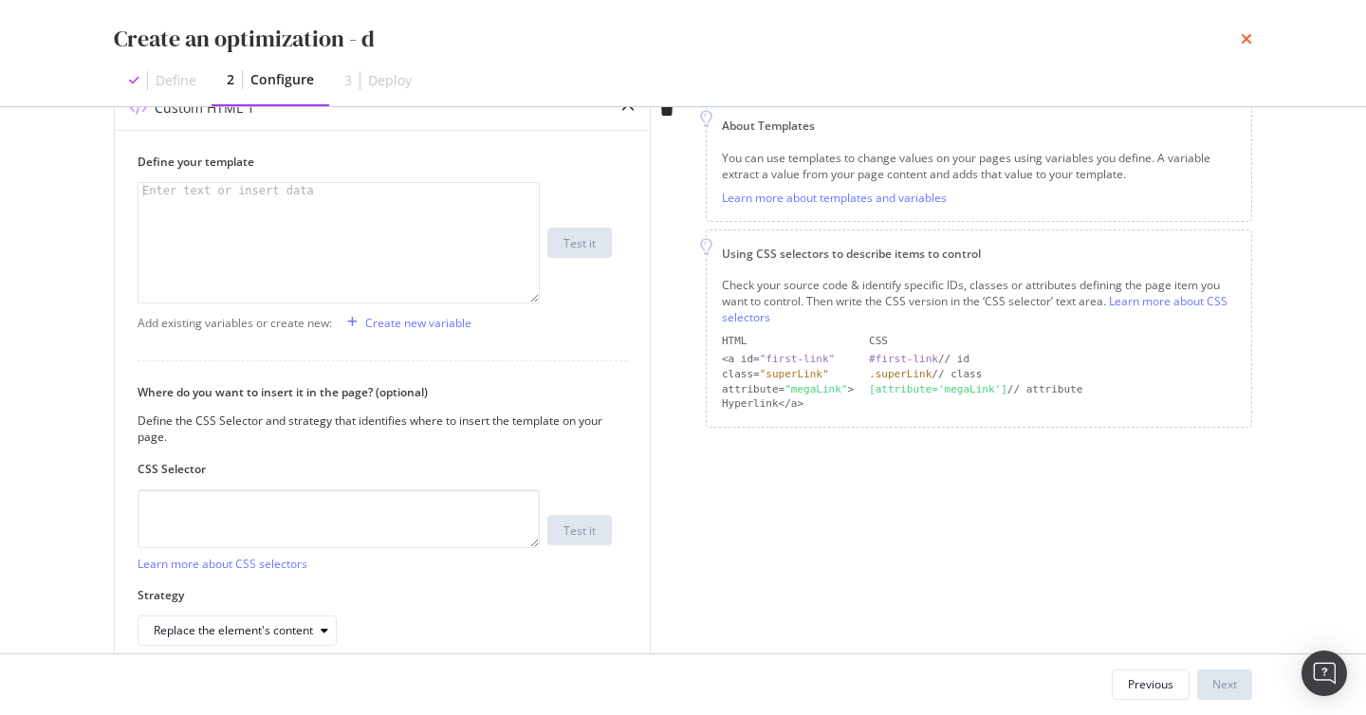
click at [1249, 37] on icon "times" at bounding box center [1246, 38] width 11 height 15
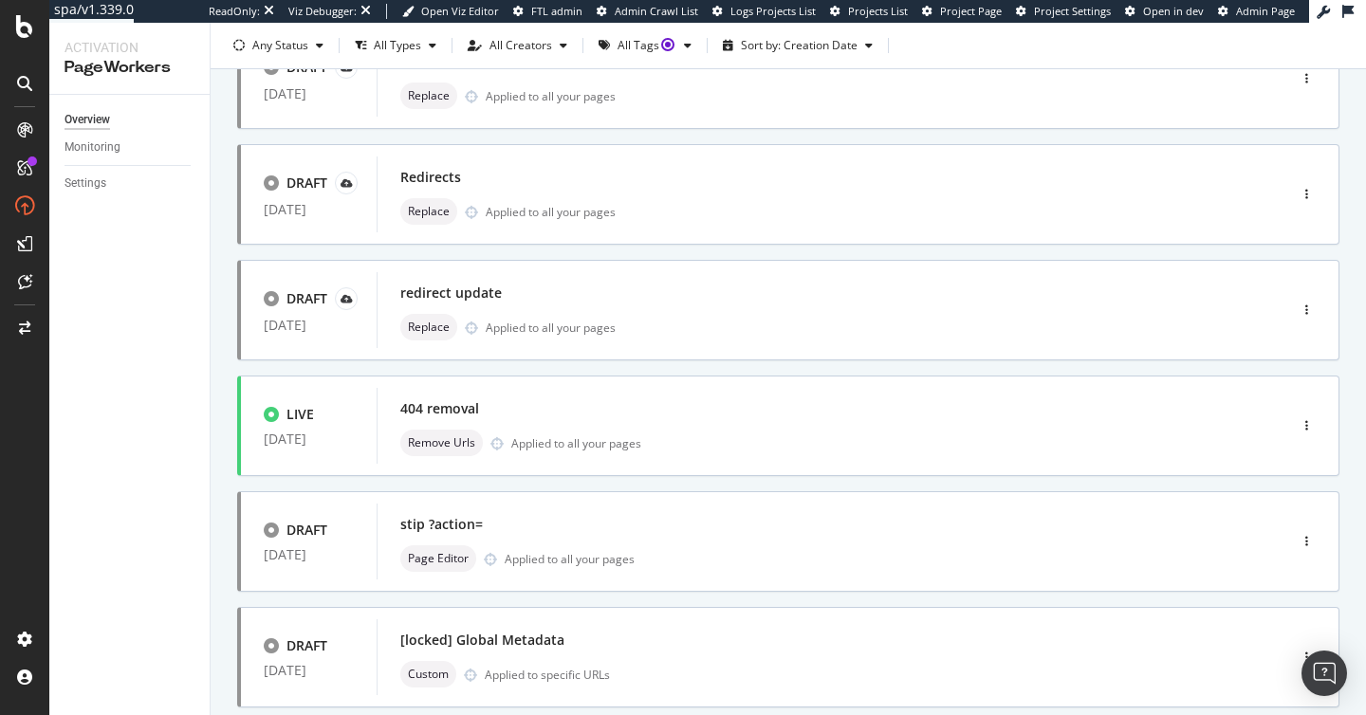
scroll to position [745, 0]
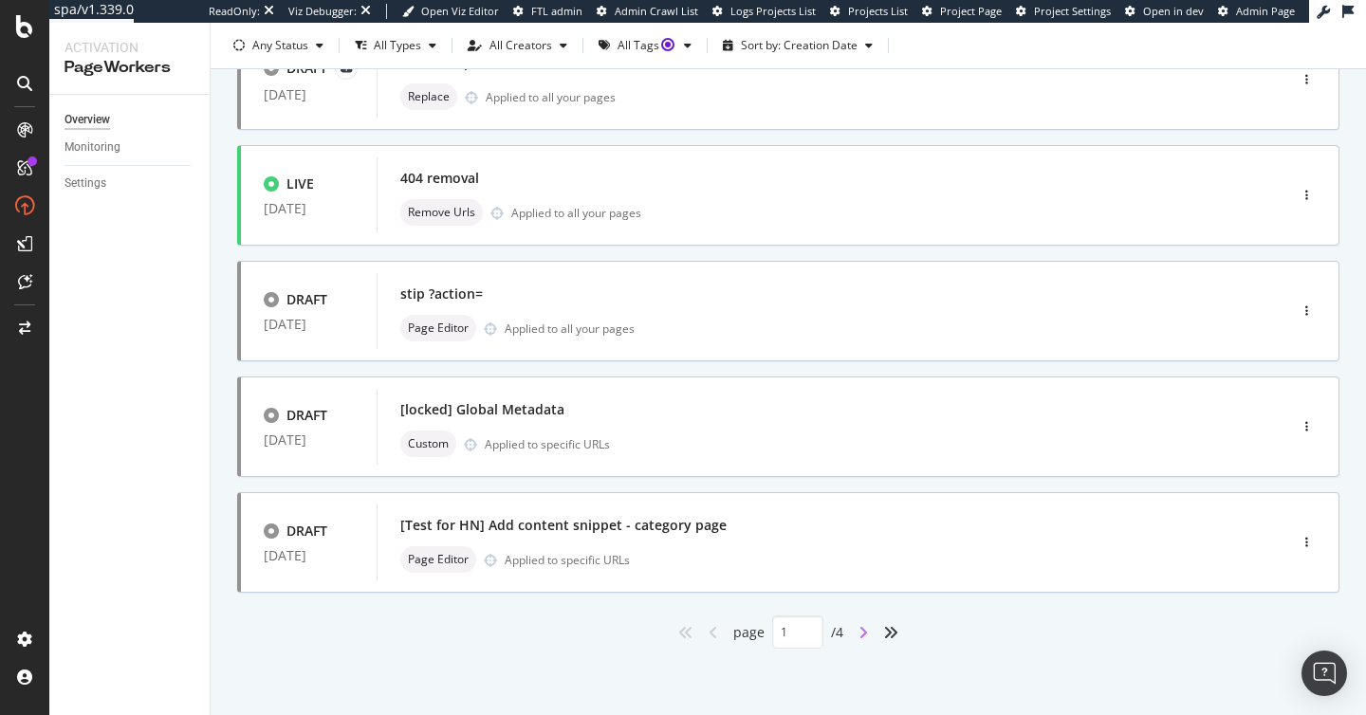
click at [862, 633] on icon "angle-right" at bounding box center [862, 632] width 9 height 15
type input "2"
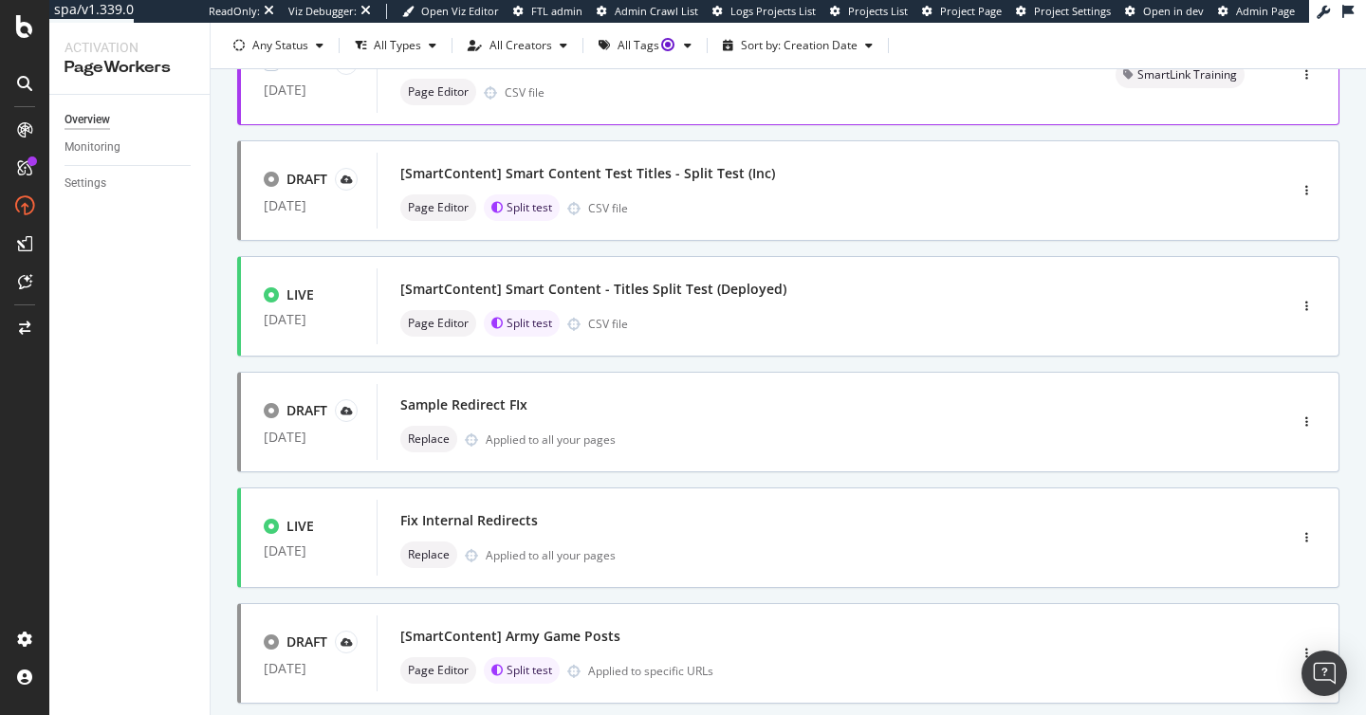
scroll to position [540, 0]
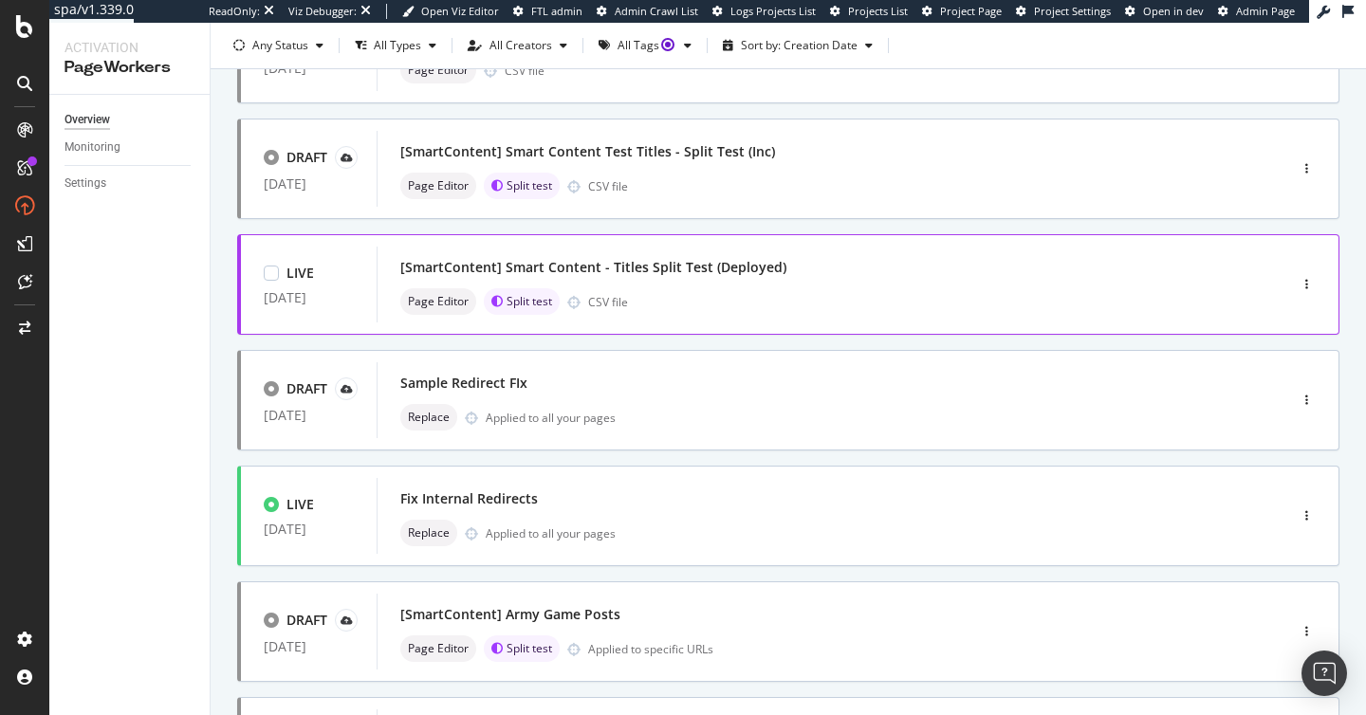
click at [783, 267] on div "[SmartContent] Smart Content - Titles Split Test (Deployed)" at bounding box center [803, 267] width 806 height 27
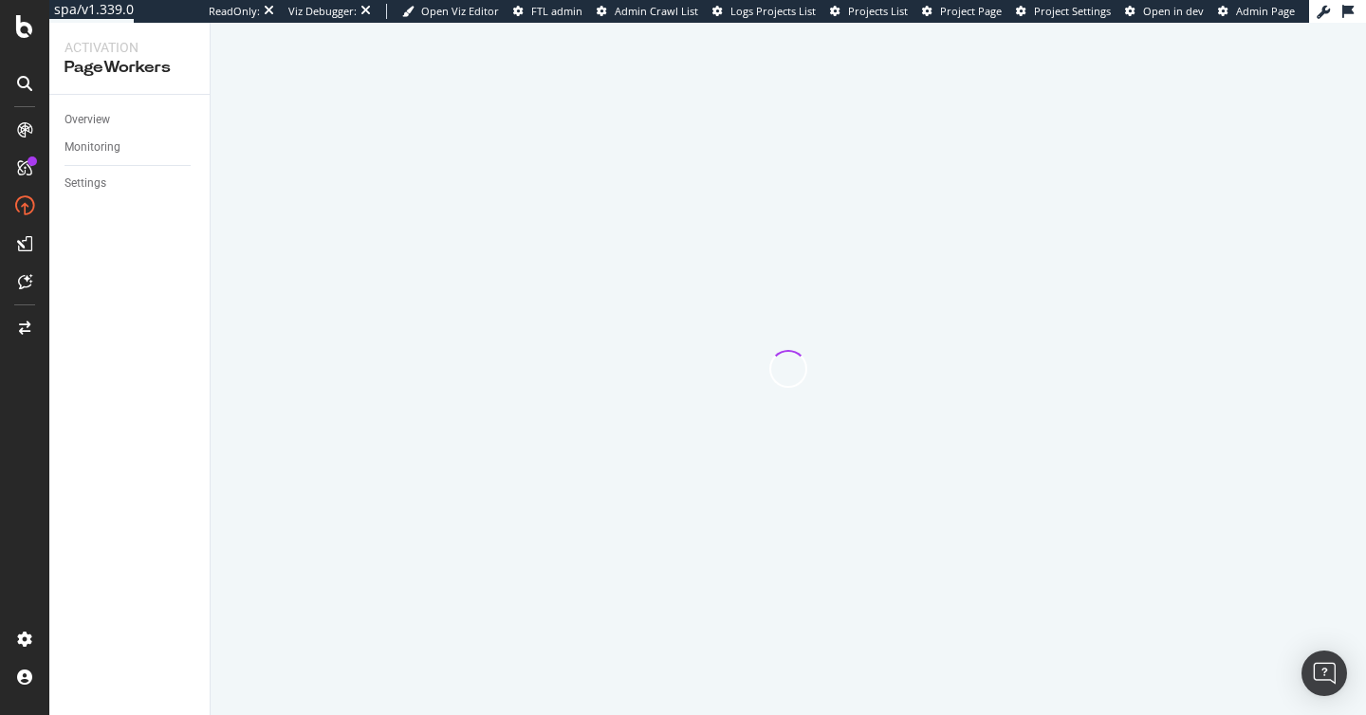
click at [783, 267] on div at bounding box center [788, 369] width 1155 height 692
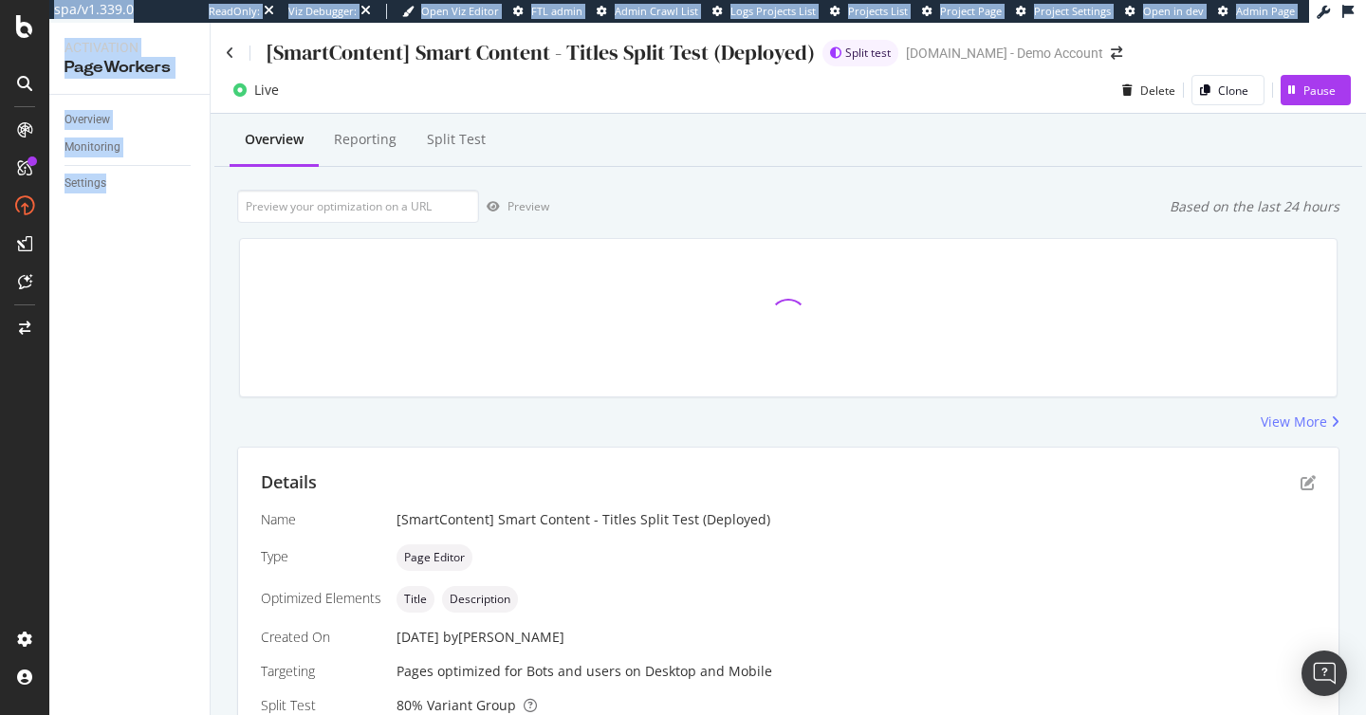
click at [981, 221] on div "Preview Based on the last 24 hours" at bounding box center [788, 206] width 1102 height 33
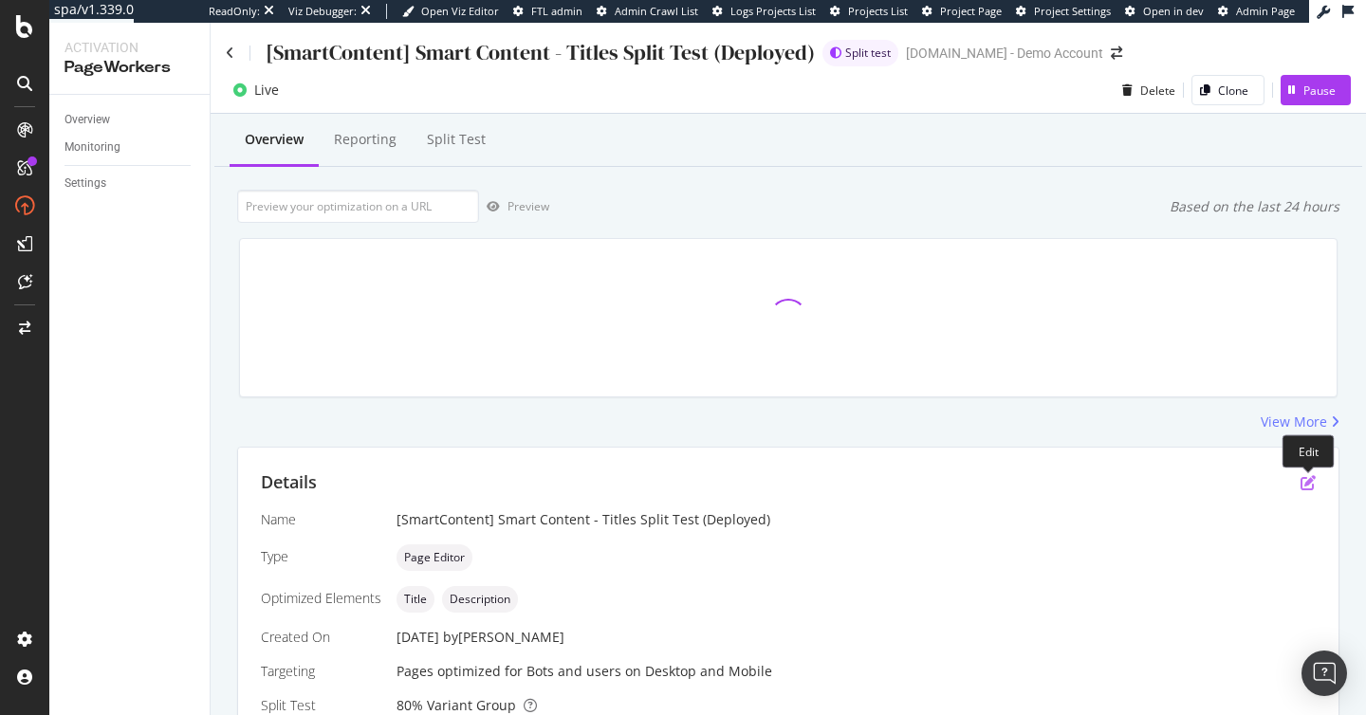
click at [1300, 479] on icon "pen-to-square" at bounding box center [1307, 482] width 15 height 15
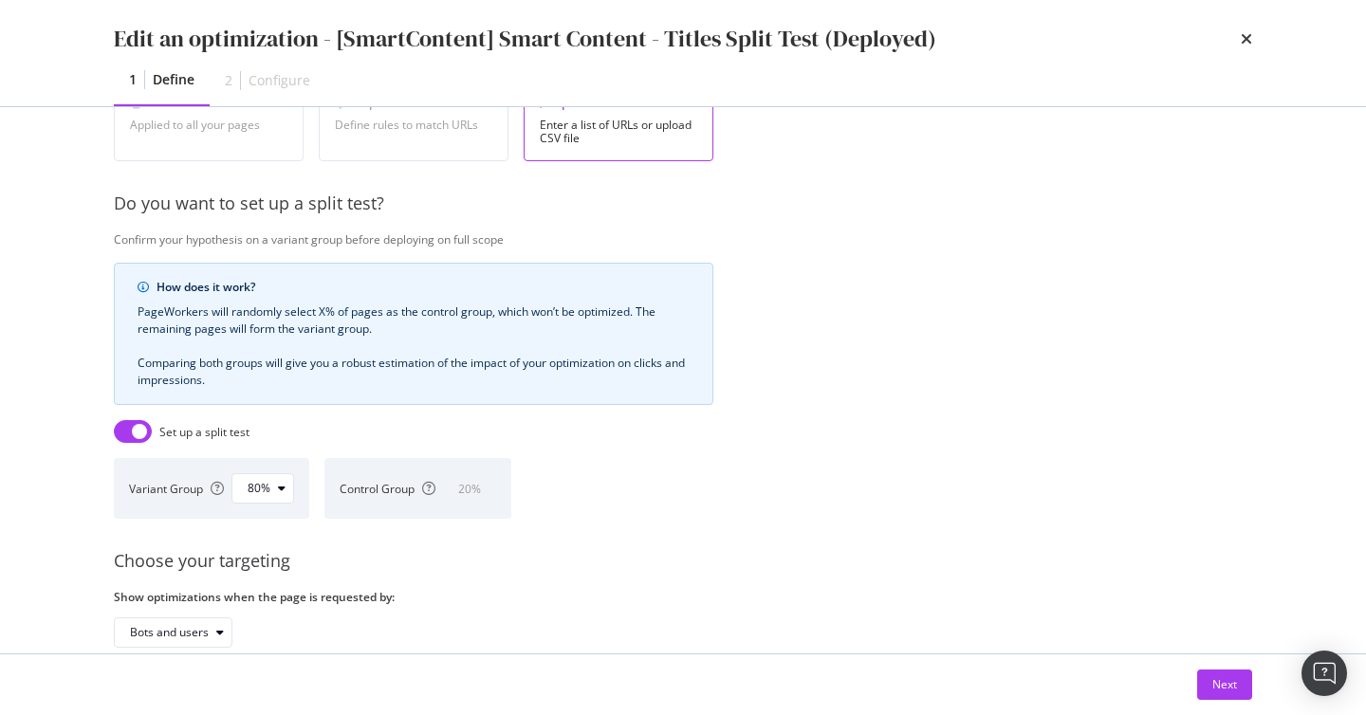
scroll to position [432, 0]
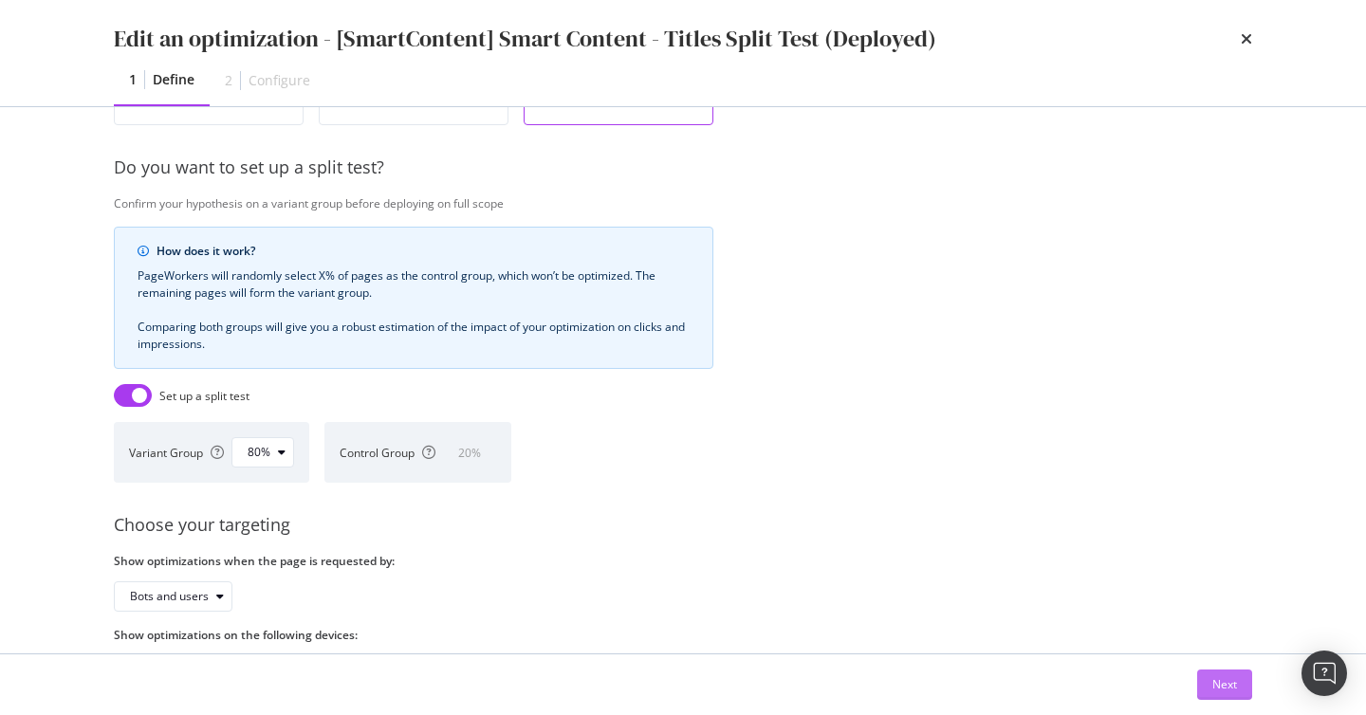
click at [1204, 674] on button "Next" at bounding box center [1224, 685] width 55 height 30
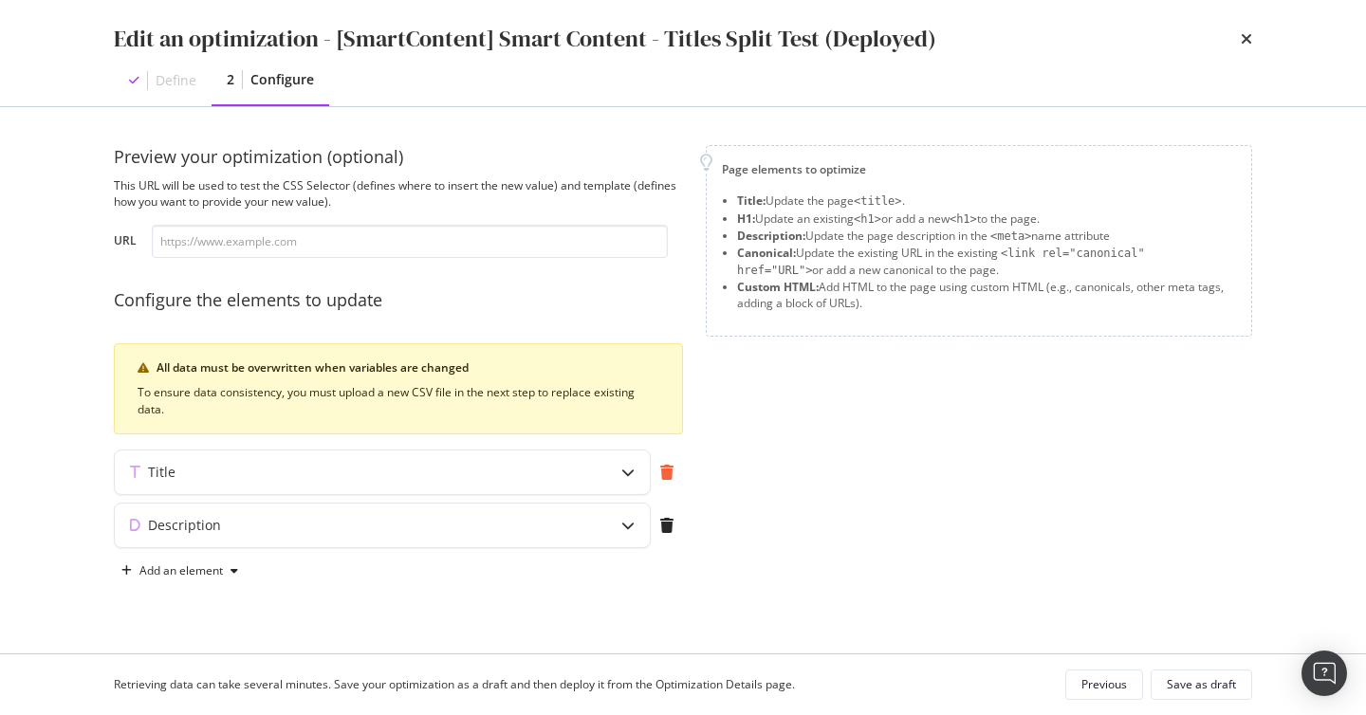
click at [668, 475] on icon "modal" at bounding box center [666, 472] width 13 height 15
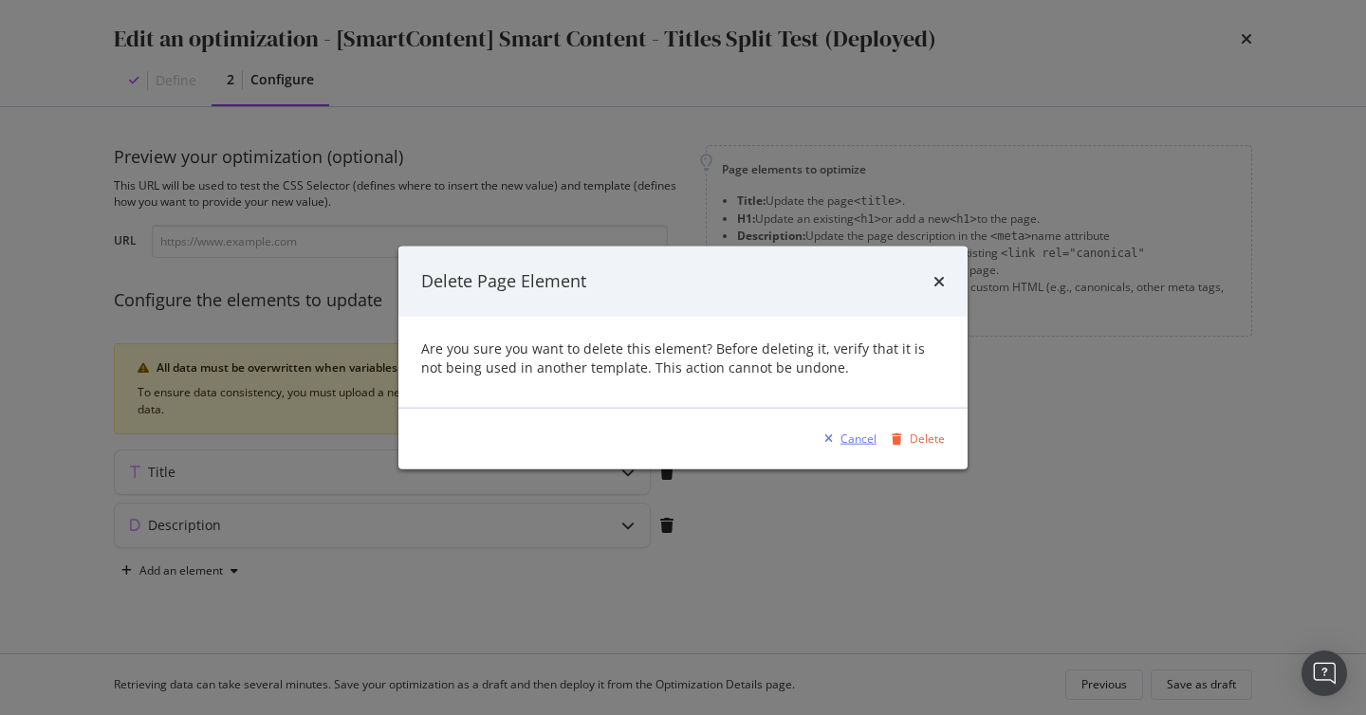
click at [846, 437] on div "Cancel" at bounding box center [858, 439] width 36 height 16
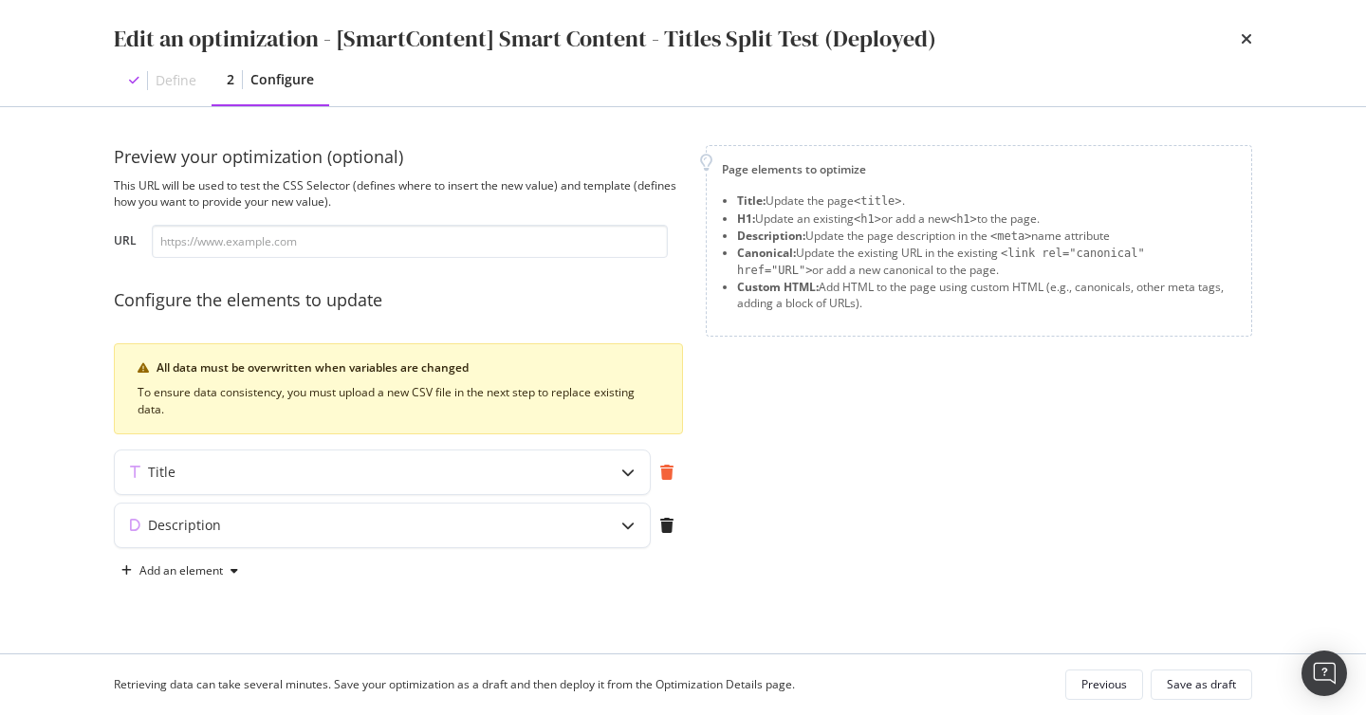
click at [663, 473] on icon "modal" at bounding box center [666, 472] width 13 height 15
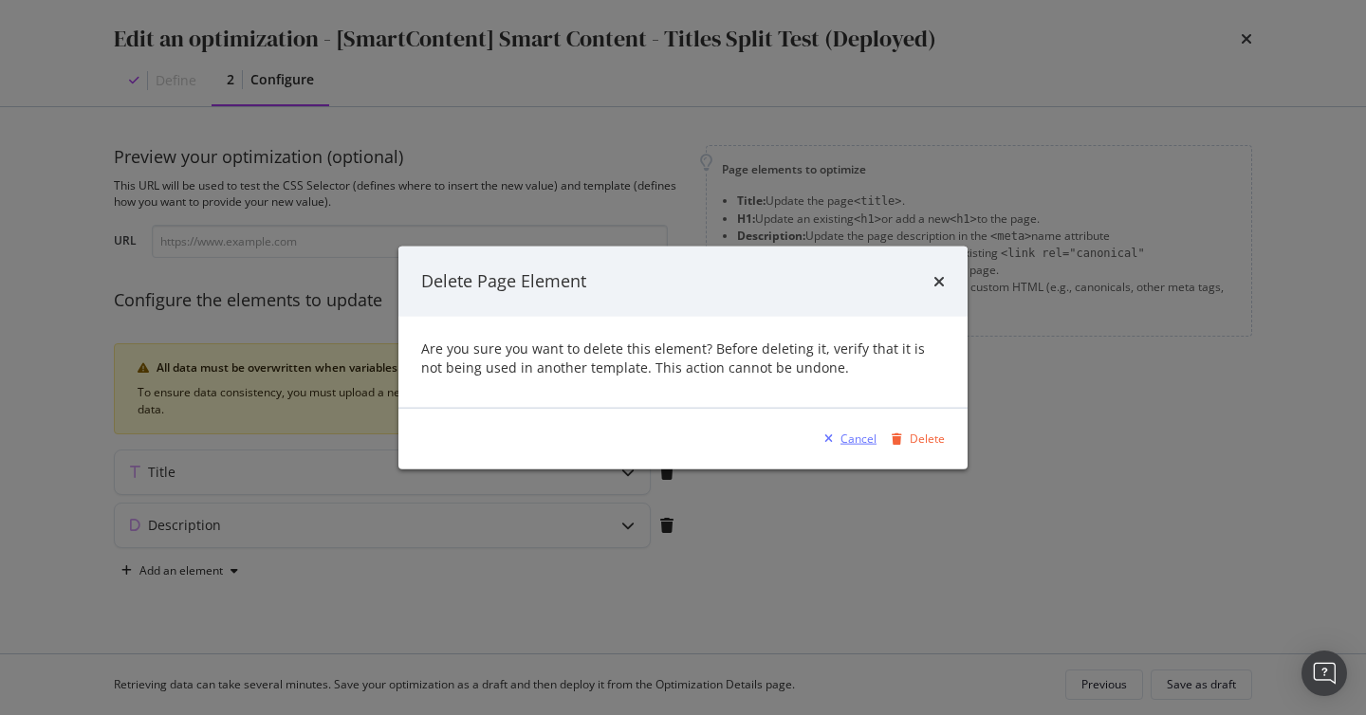
click at [847, 439] on div "Cancel" at bounding box center [858, 439] width 36 height 16
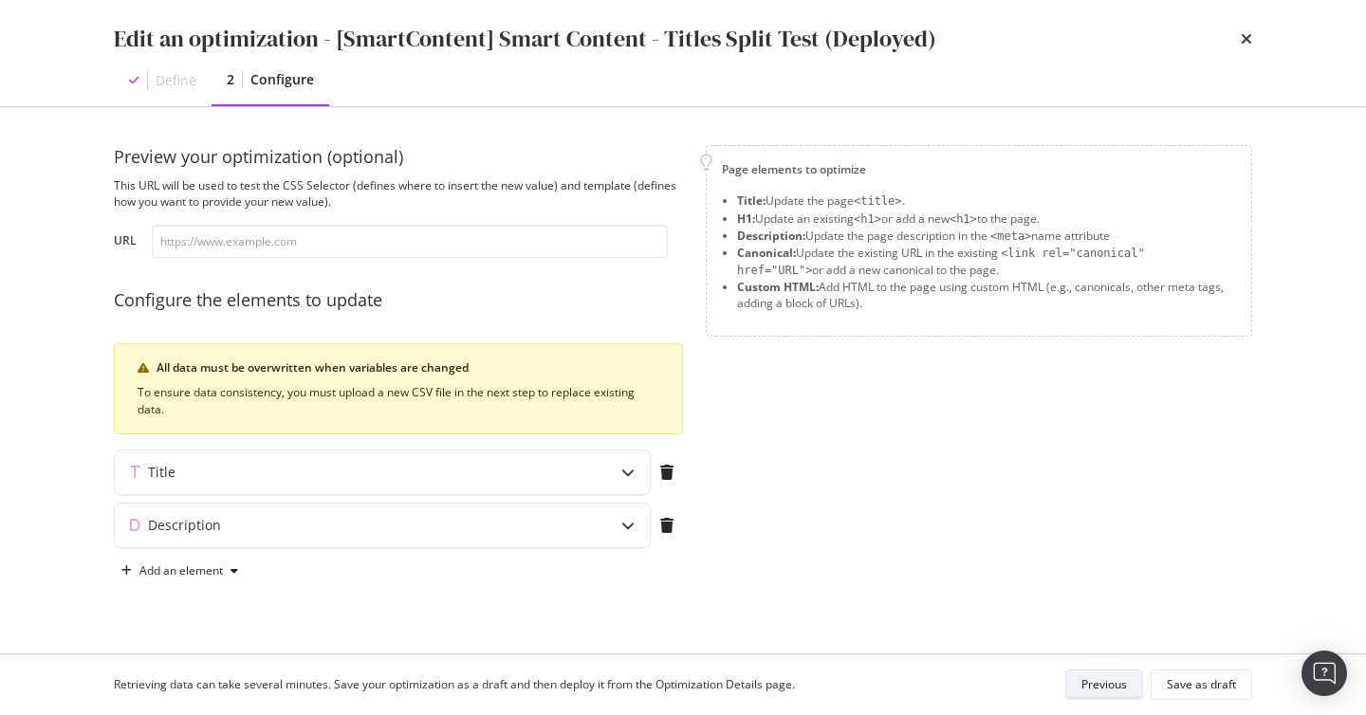
click at [1116, 694] on div "Previous" at bounding box center [1104, 685] width 46 height 27
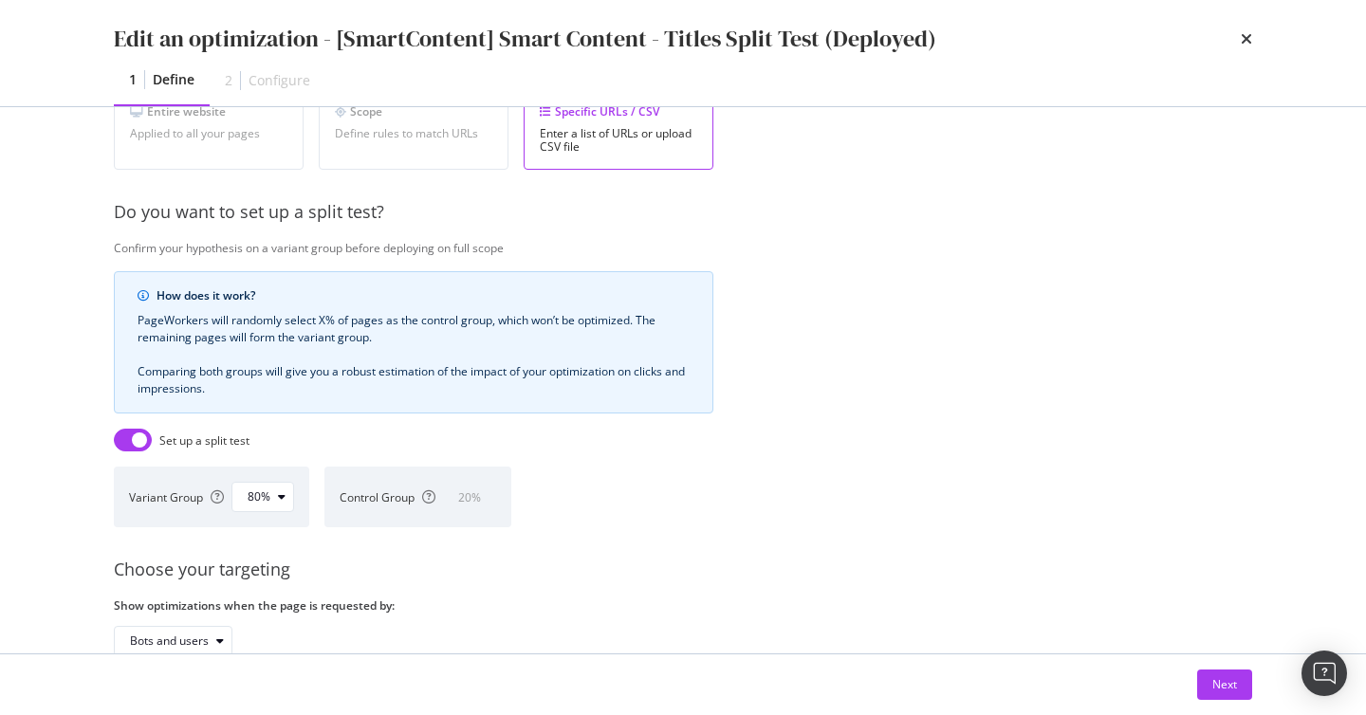
scroll to position [502, 0]
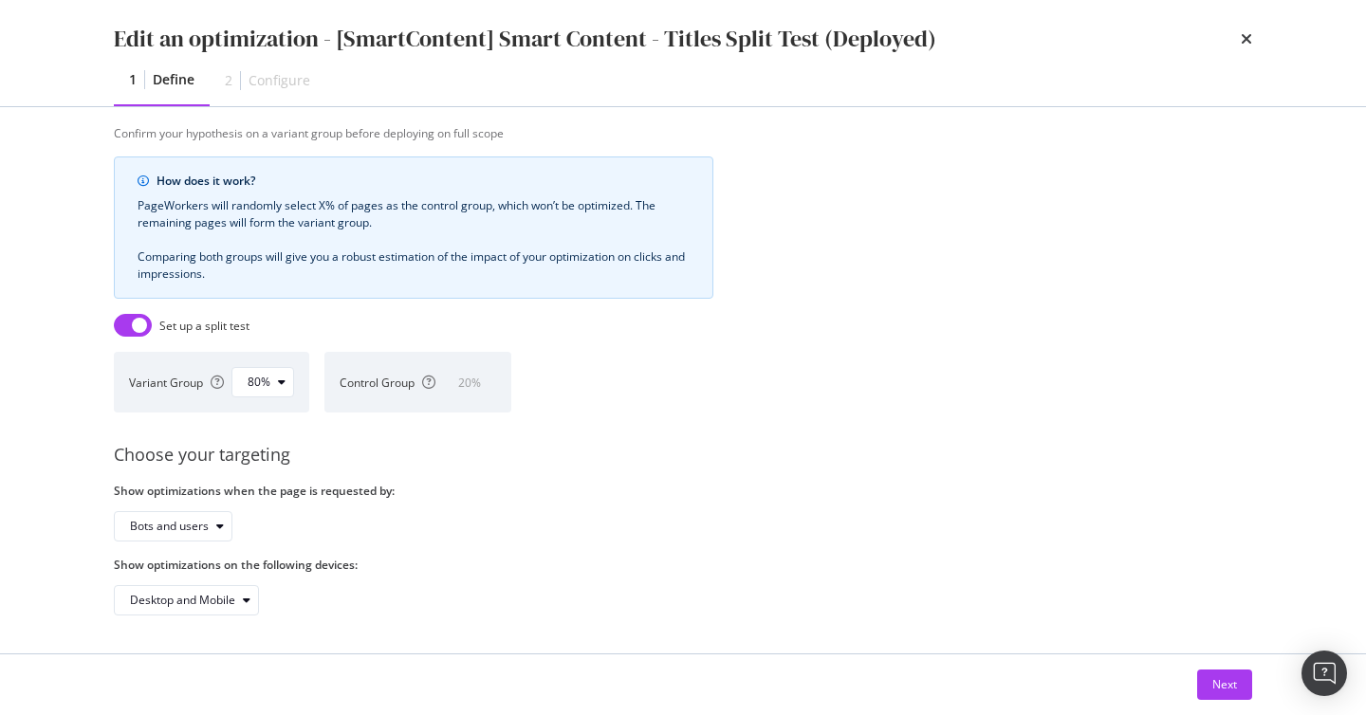
click at [172, 228] on div "PageWorkers will randomly select X% of pages as the control group, which won’t …" at bounding box center [414, 239] width 552 height 85
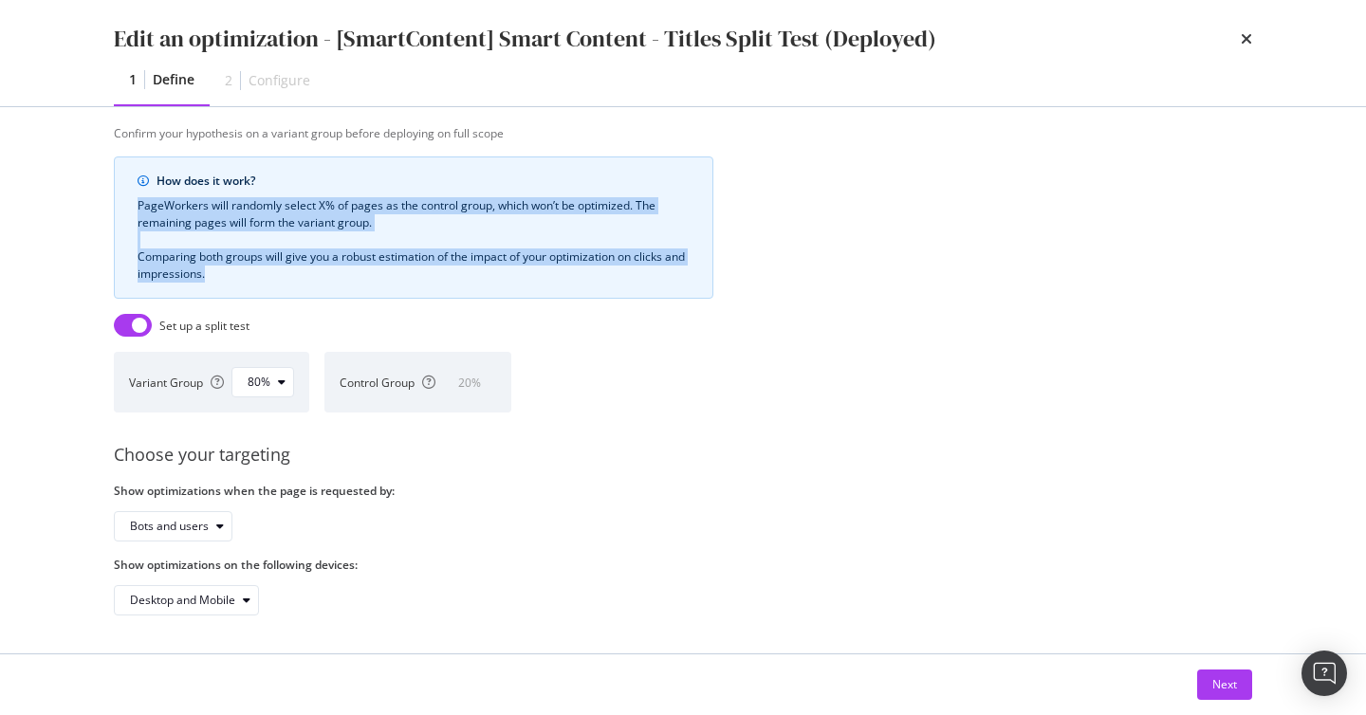
drag, startPoint x: 137, startPoint y: 205, endPoint x: 359, endPoint y: 276, distance: 233.1
click at [359, 276] on div "PageWorkers will randomly select X% of pages as the control group, which won’t …" at bounding box center [414, 239] width 552 height 85
click at [1223, 682] on div "Next" at bounding box center [1224, 684] width 25 height 16
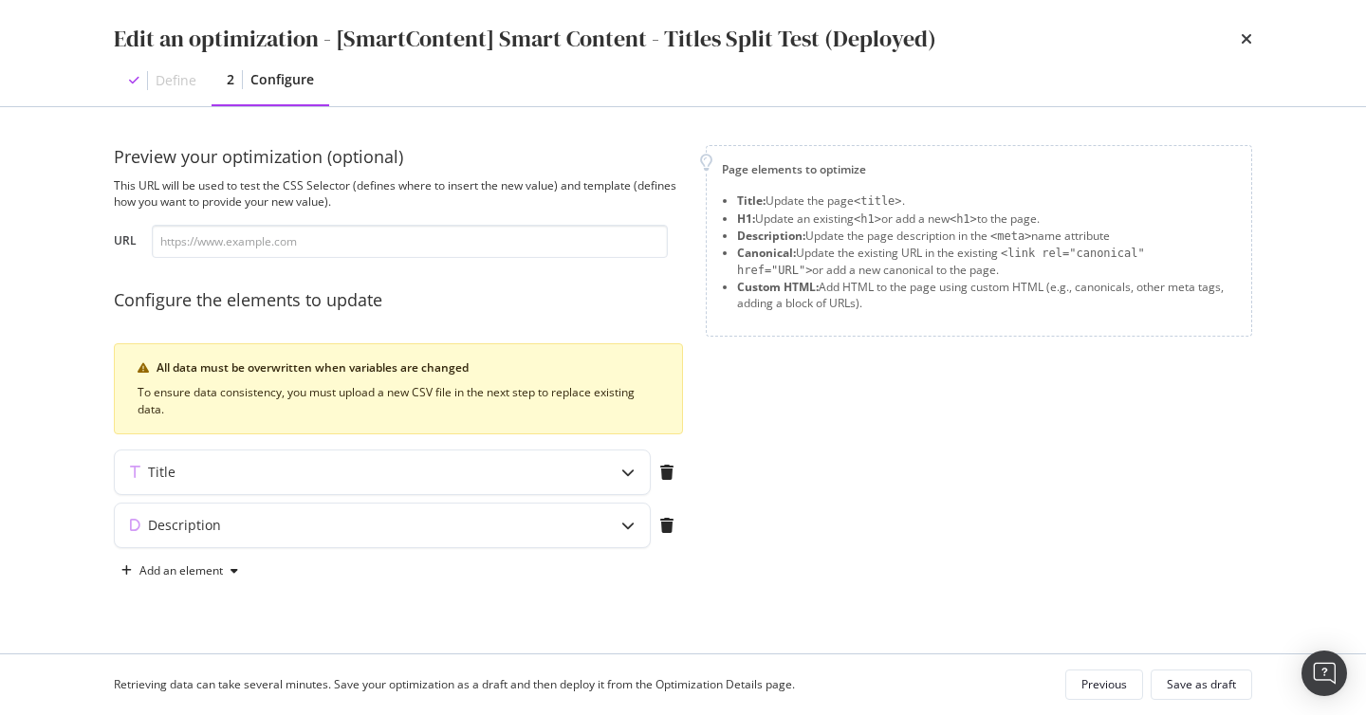
click at [175, 689] on div "Retrieving data can take several minutes. Save your optimization as a draft and…" at bounding box center [454, 684] width 681 height 16
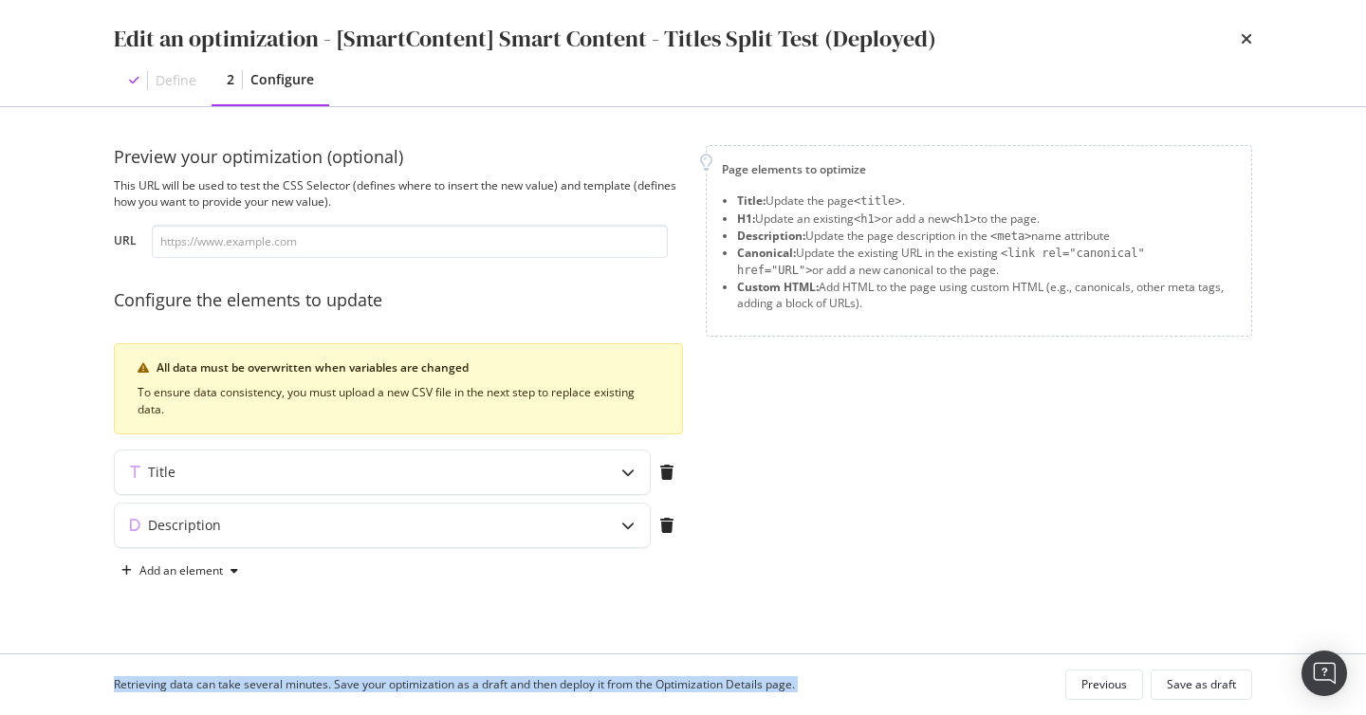
click at [175, 689] on div "Retrieving data can take several minutes. Save your optimization as a draft and…" at bounding box center [454, 684] width 681 height 16
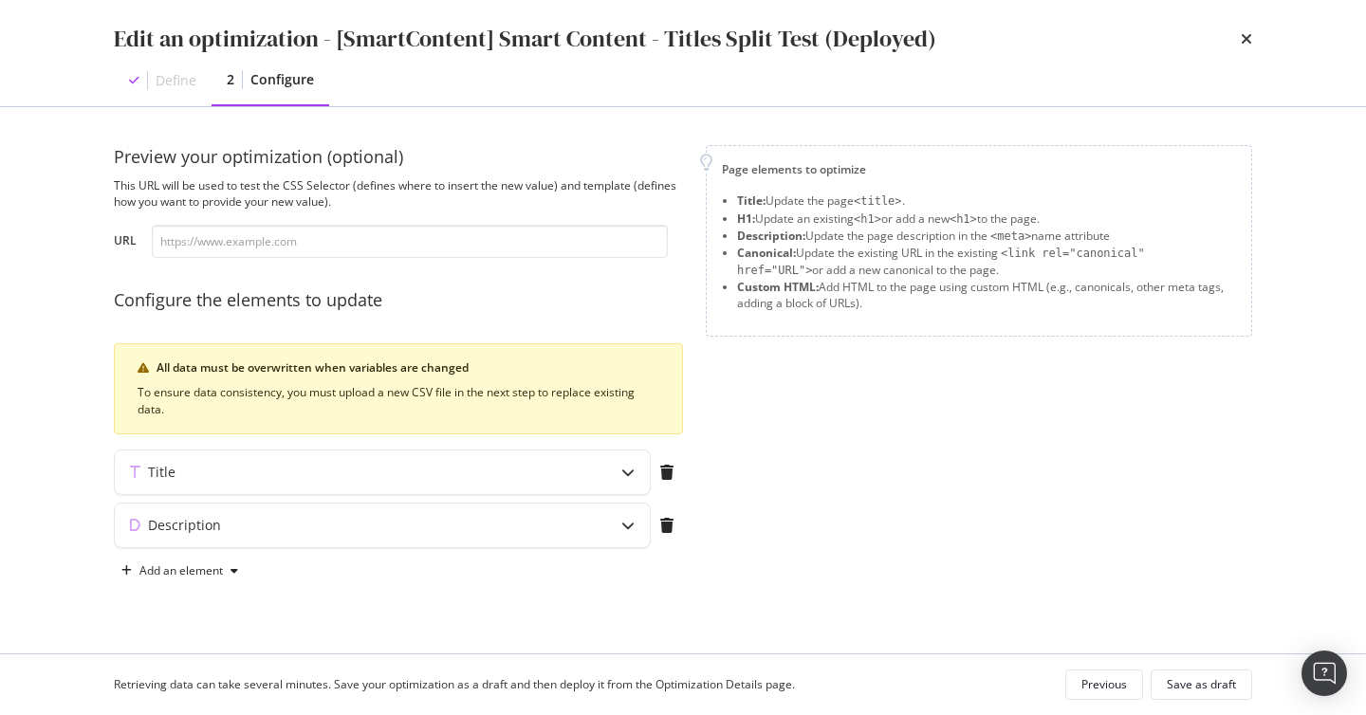
click at [775, 569] on div "Page elements to optimize Title: Update the page <title> . H1: Update an existi…" at bounding box center [979, 365] width 546 height 441
click at [1097, 686] on div "Previous" at bounding box center [1104, 684] width 46 height 16
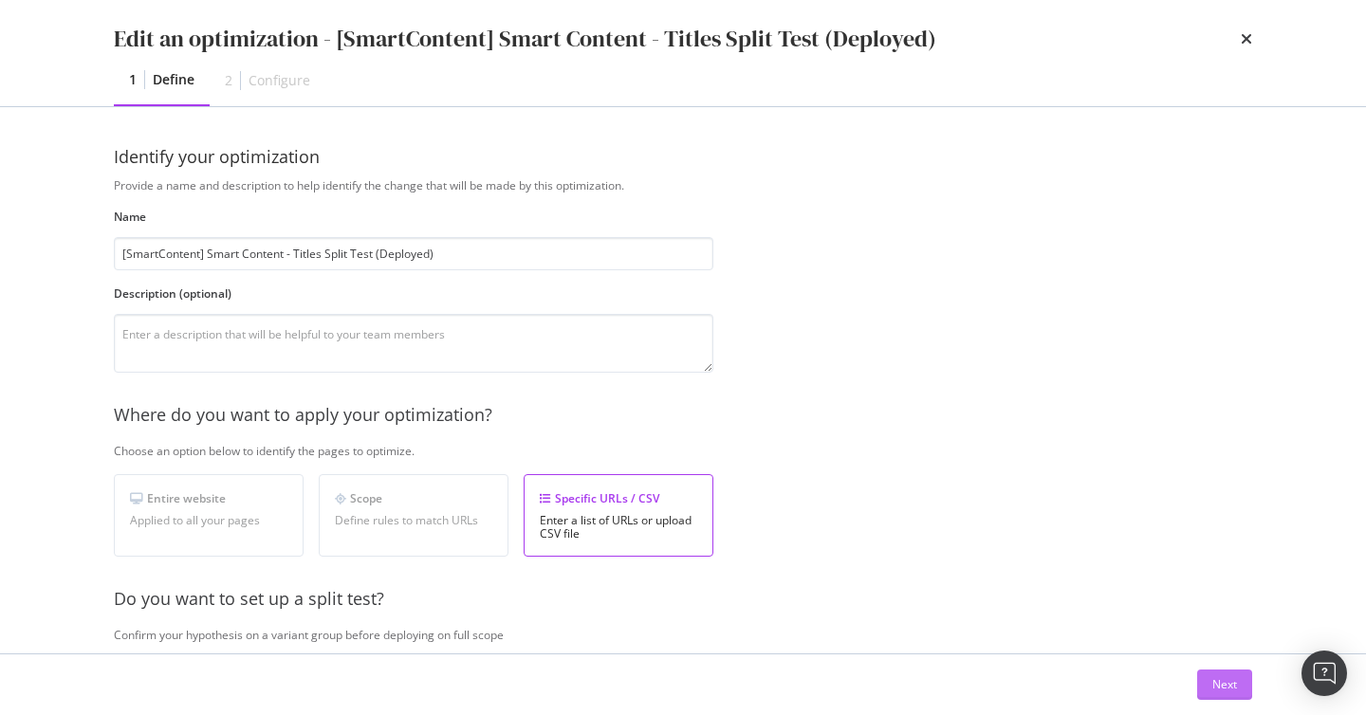
click at [1217, 691] on div "Next" at bounding box center [1224, 684] width 25 height 16
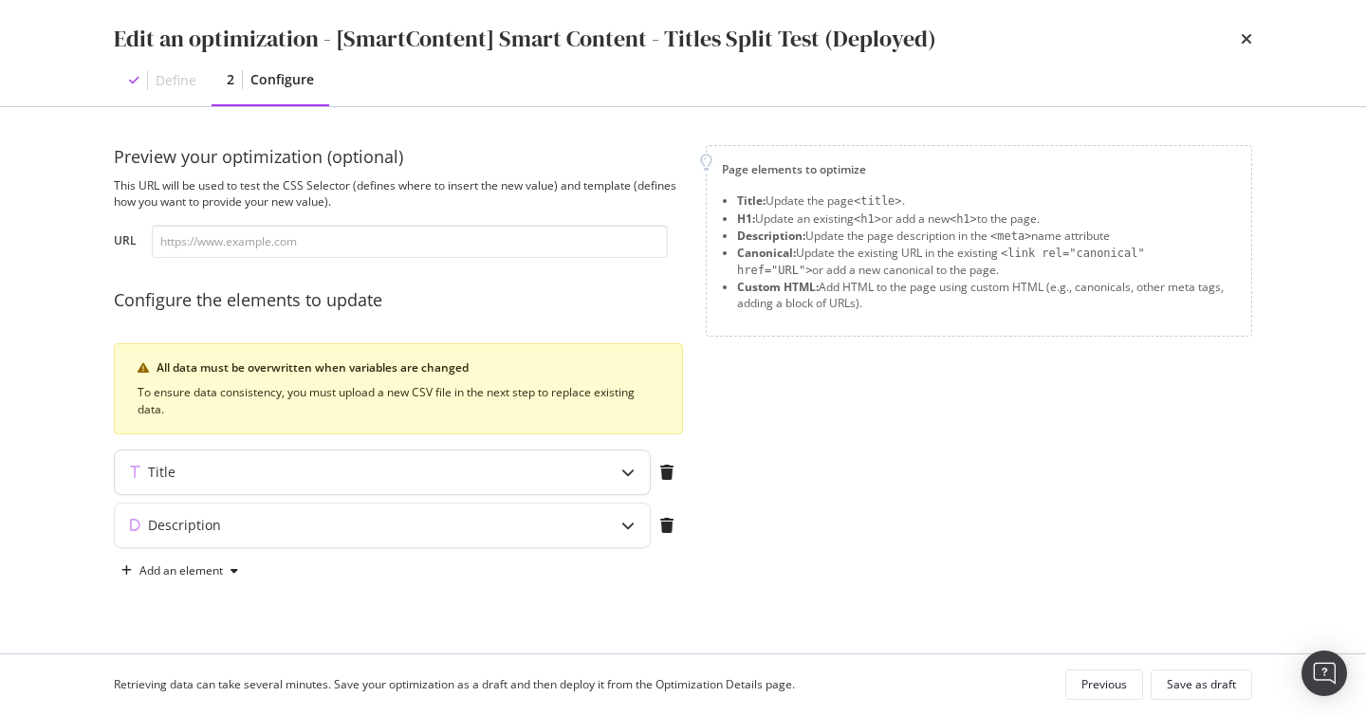
click at [636, 464] on div "modal" at bounding box center [628, 473] width 44 height 44
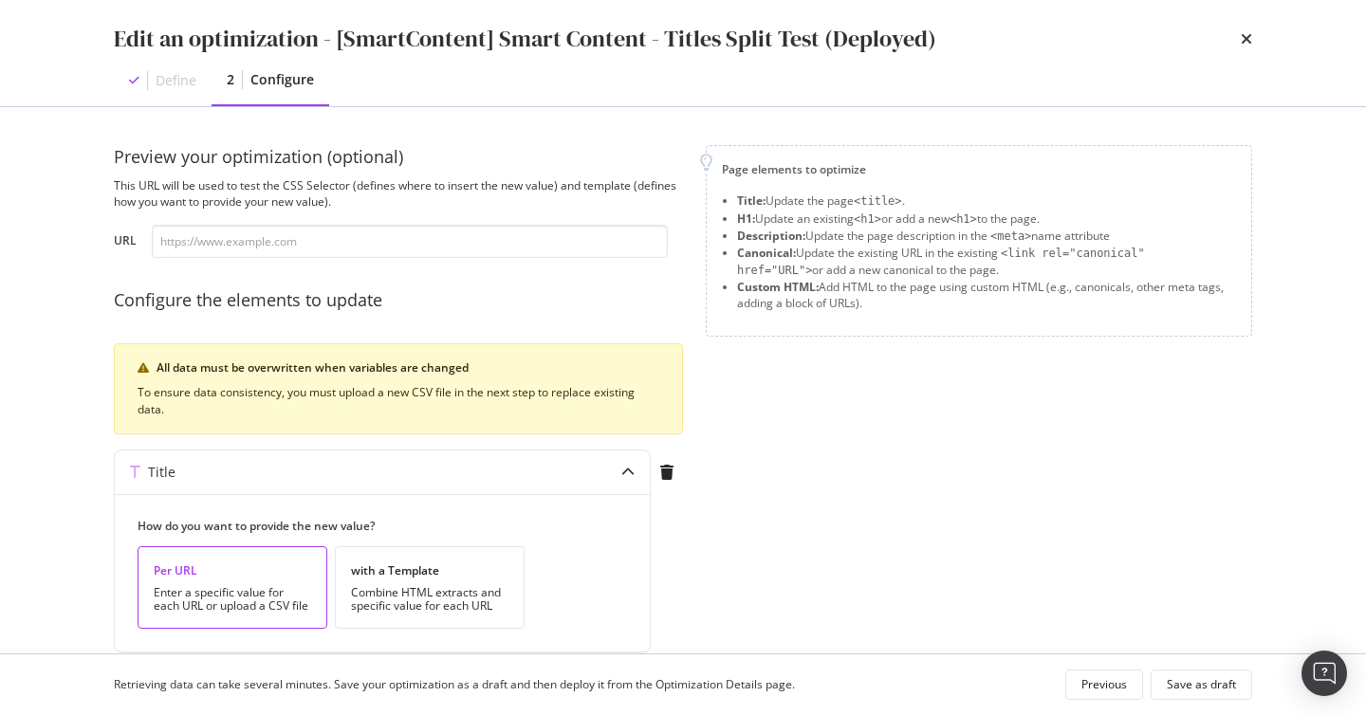
scroll to position [128, 0]
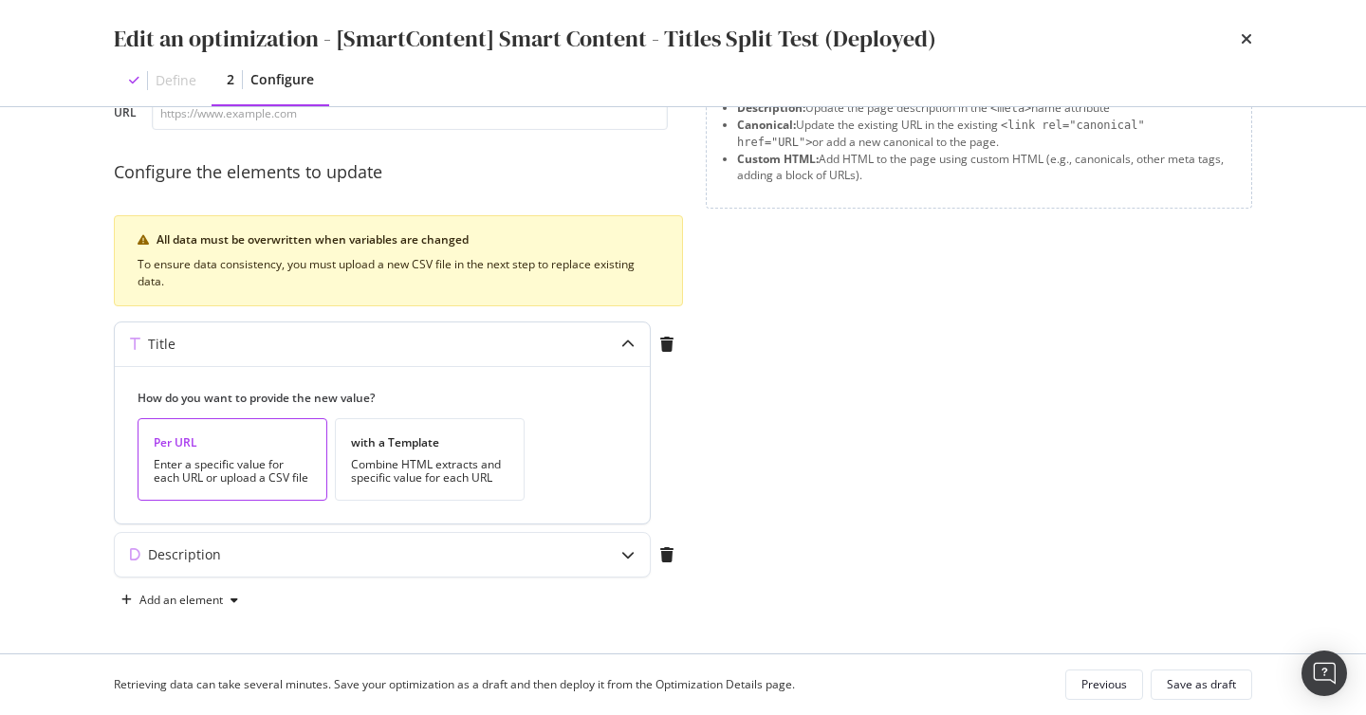
click at [613, 338] on div "modal" at bounding box center [628, 345] width 44 height 44
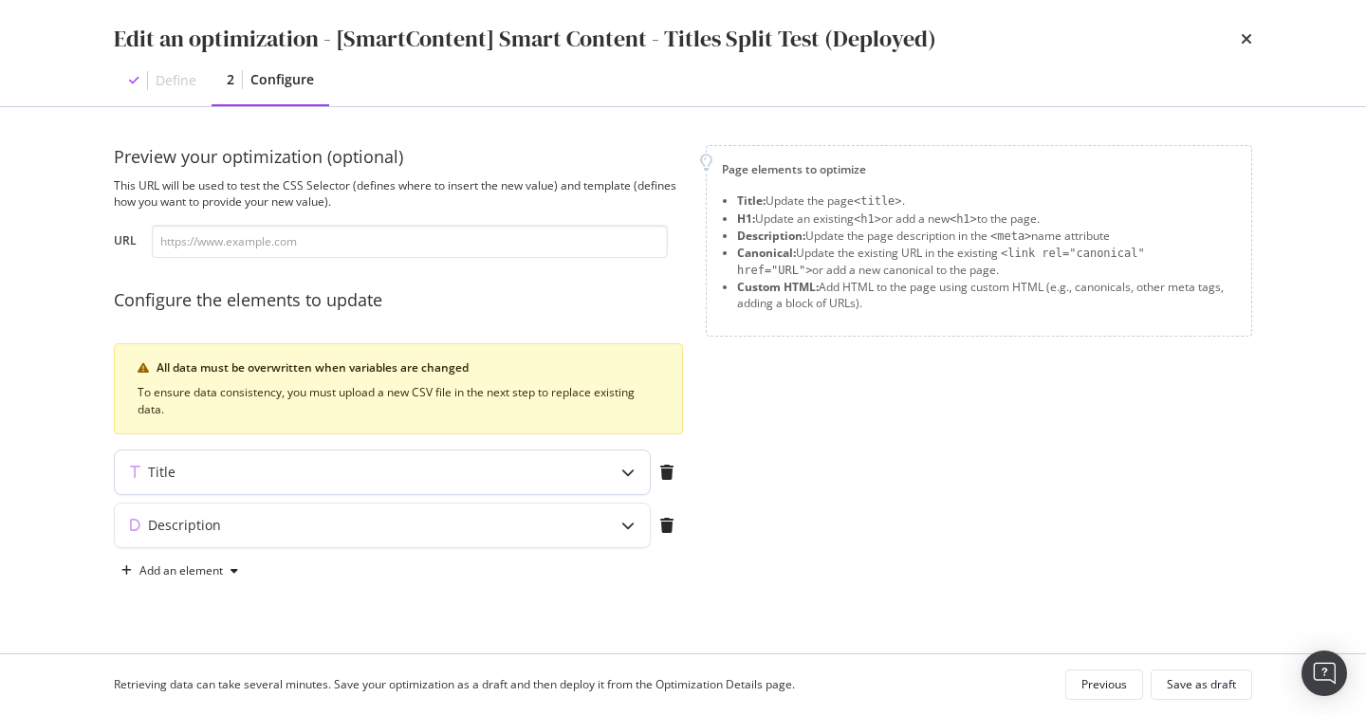
scroll to position [0, 0]
click at [628, 522] on icon "modal" at bounding box center [627, 525] width 13 height 13
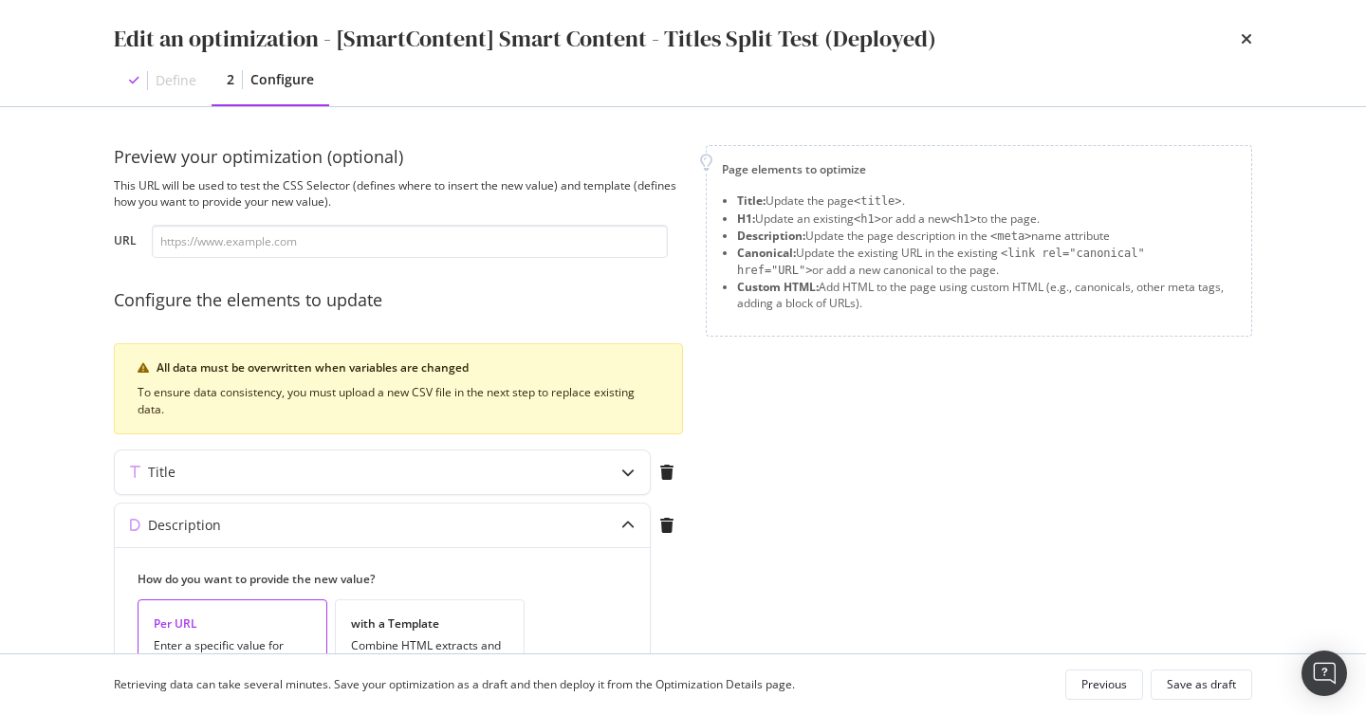
scroll to position [128, 0]
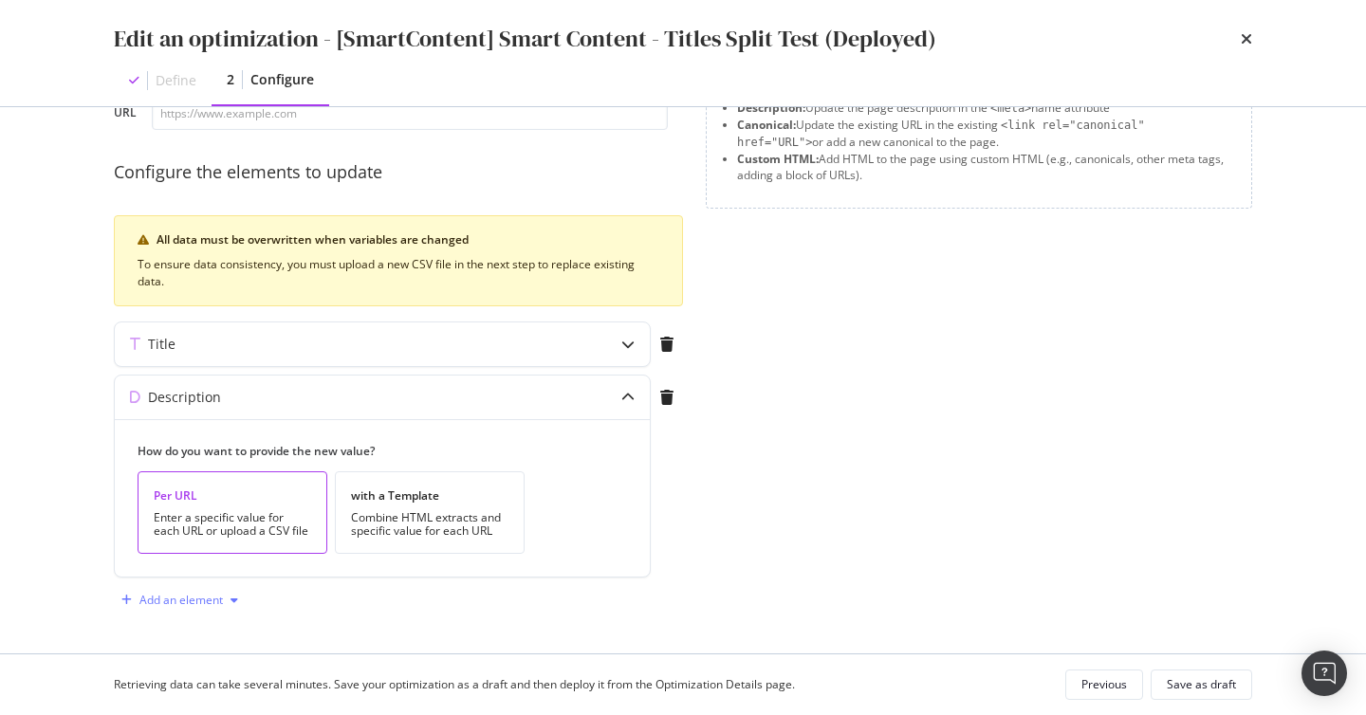
click at [212, 596] on div "Add an element" at bounding box center [180, 600] width 83 height 11
click at [208, 557] on div "Custom HTML" at bounding box center [201, 565] width 75 height 16
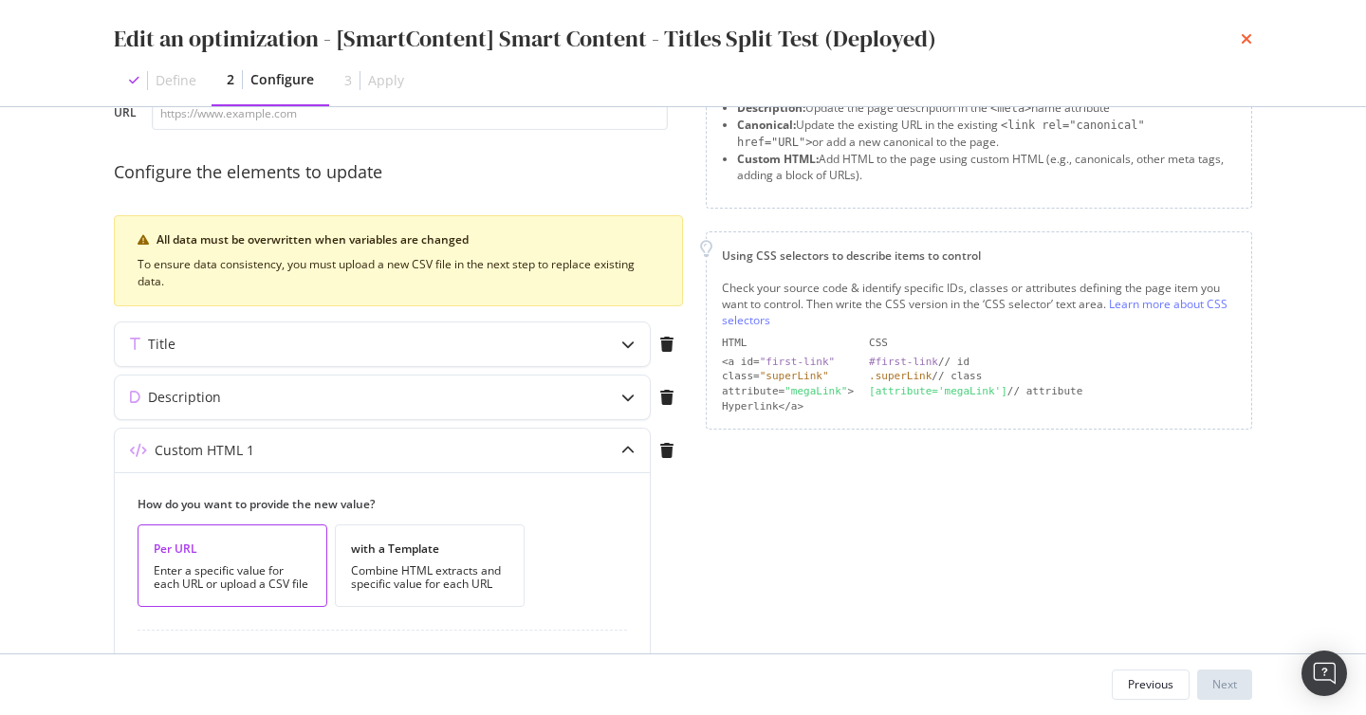
click at [1245, 46] on icon "times" at bounding box center [1246, 38] width 11 height 15
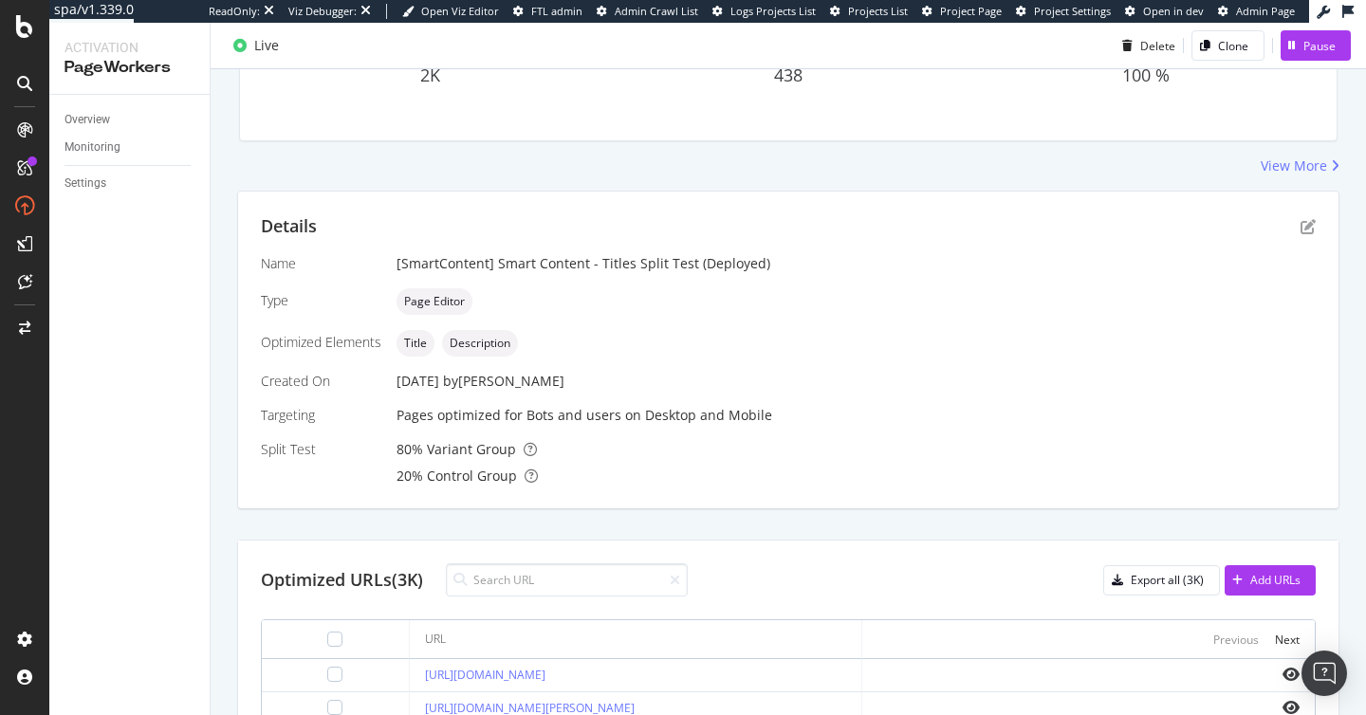
scroll to position [0, 0]
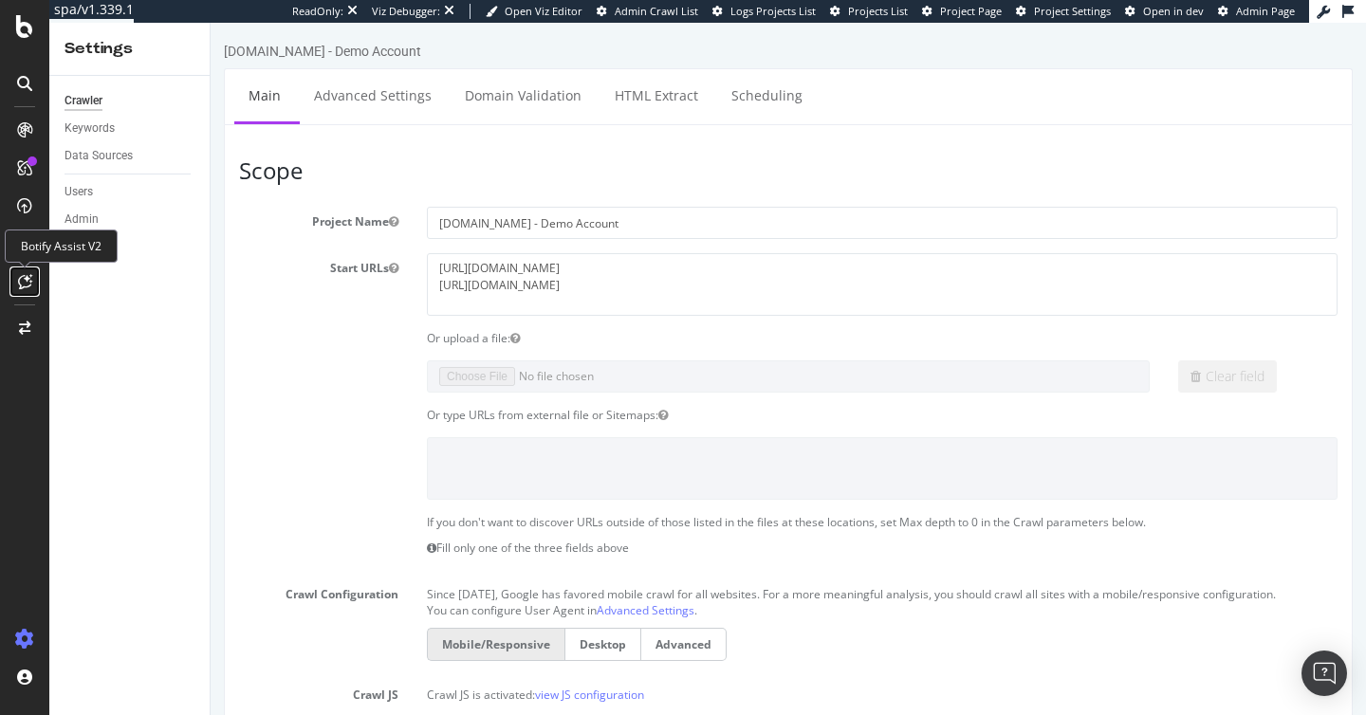
click at [18, 285] on icon at bounding box center [25, 281] width 14 height 15
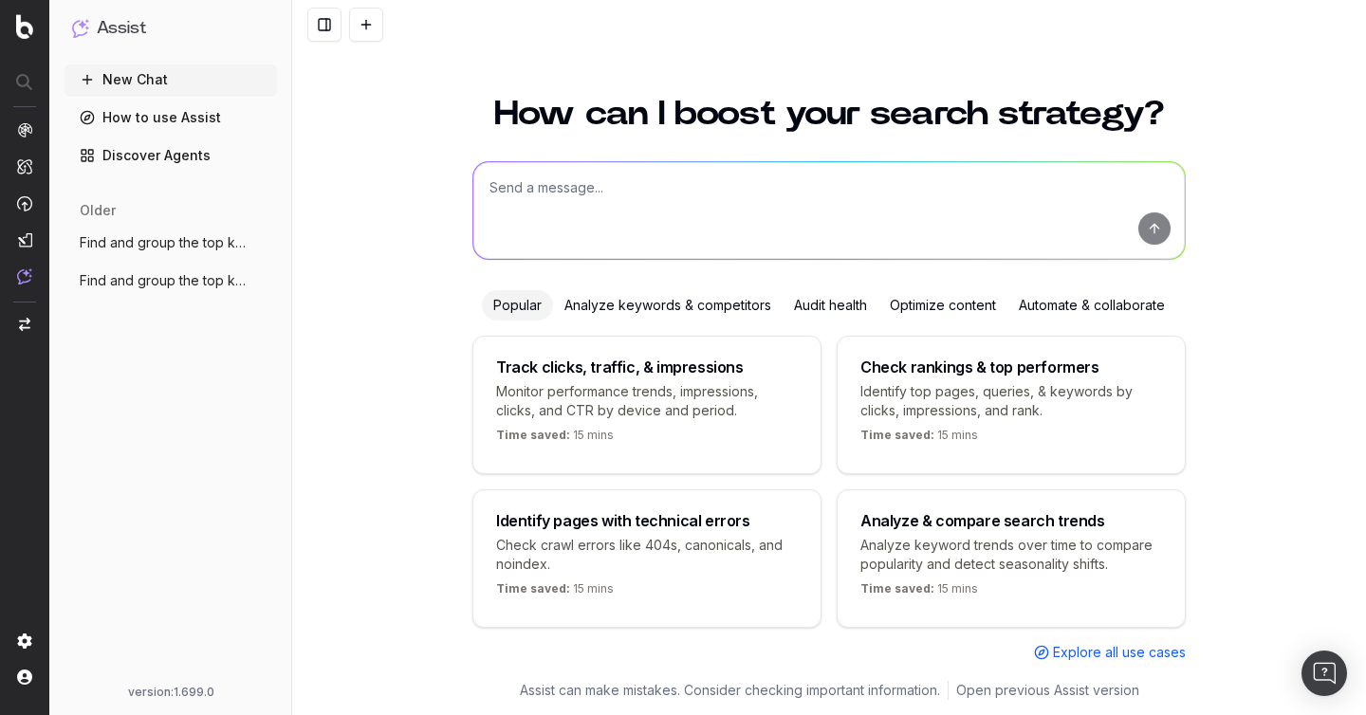
scroll to position [21, 0]
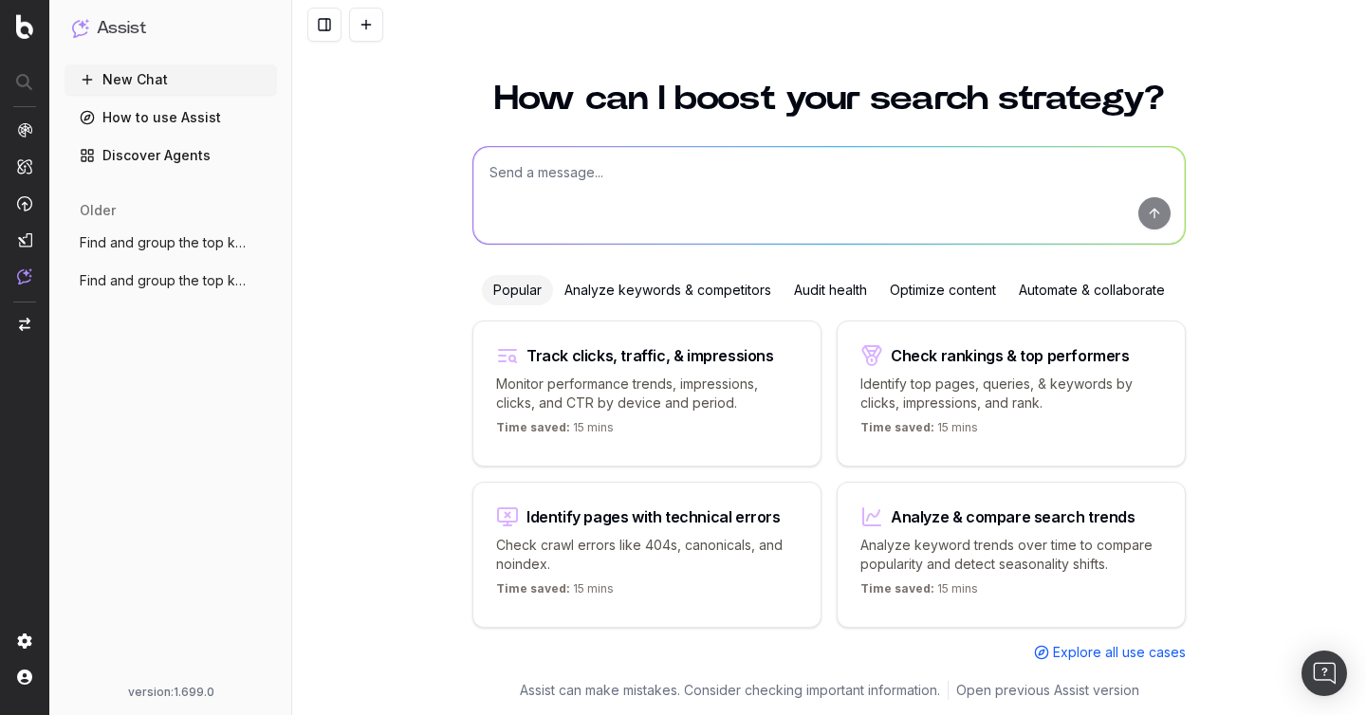
click at [541, 202] on textarea at bounding box center [828, 195] width 711 height 97
type textarea "Ai visibility"
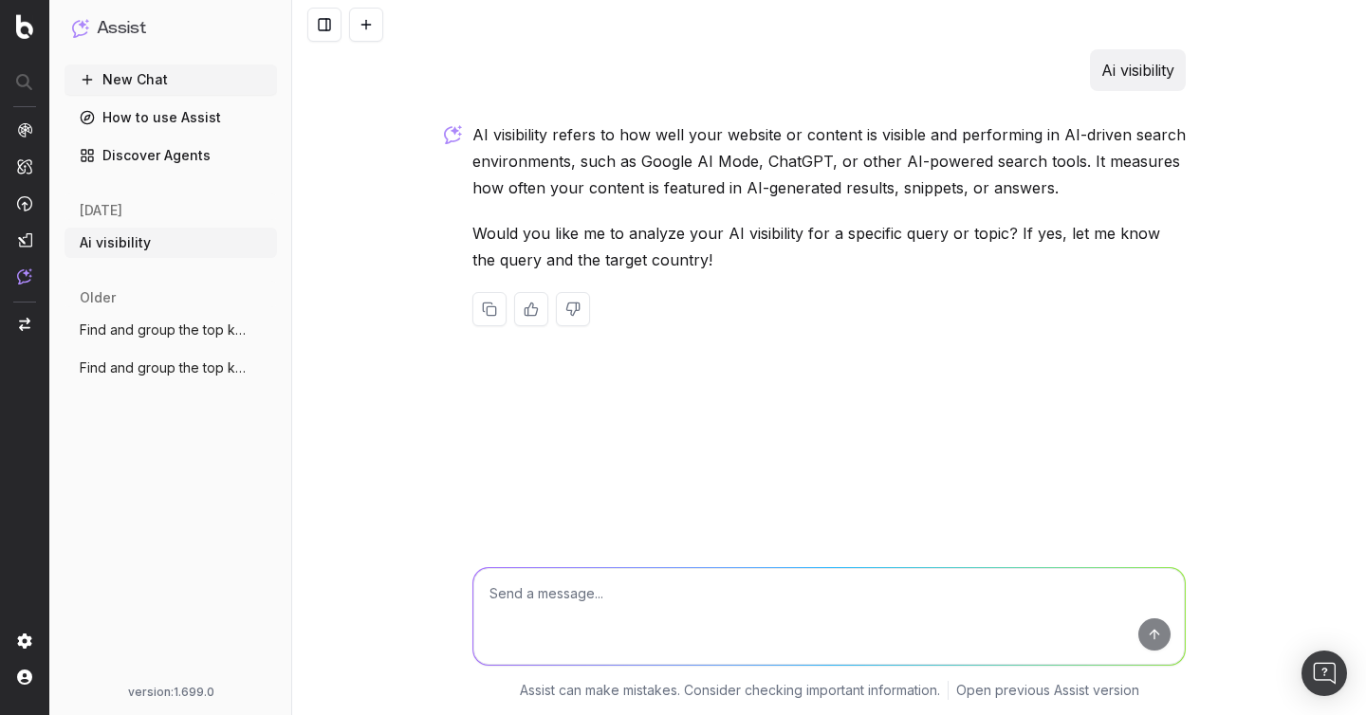
click at [263, 242] on circle "button" at bounding box center [263, 242] width 1 height 1
click at [324, 238] on span "Delete" at bounding box center [307, 242] width 42 height 19
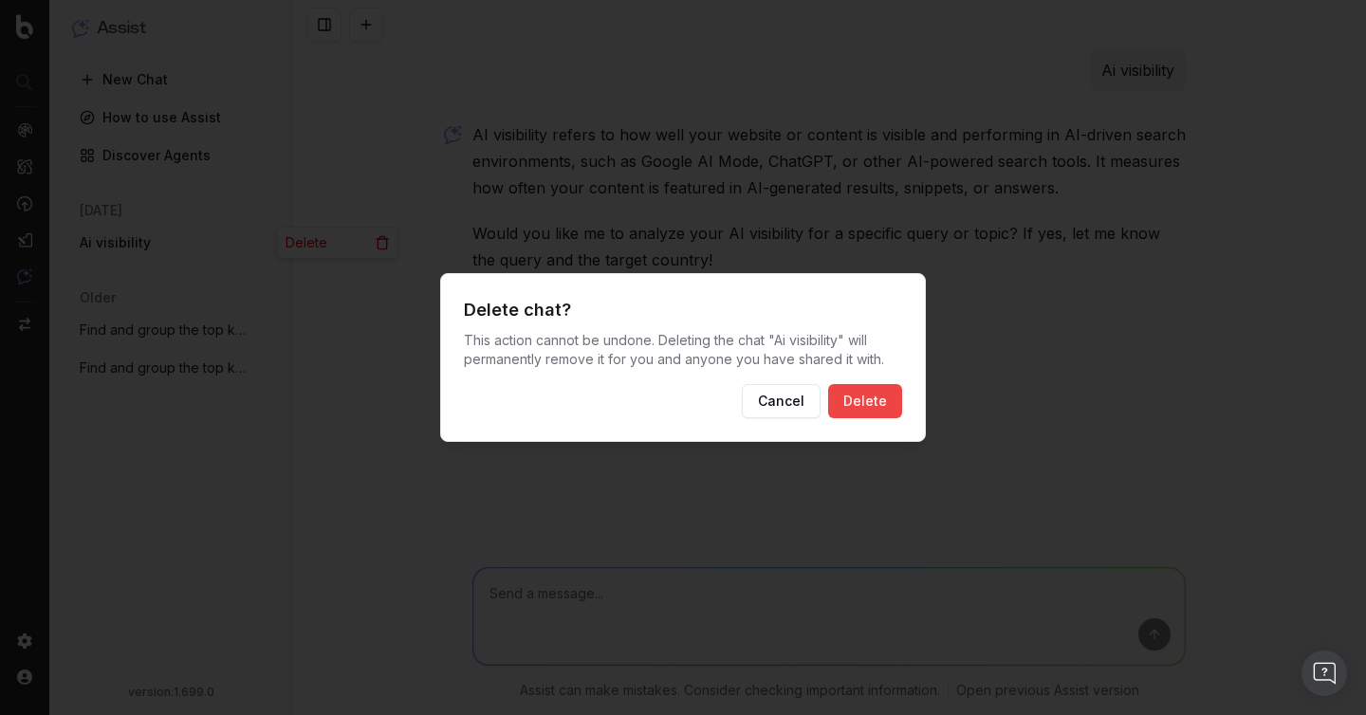
click at [876, 397] on button "Delete" at bounding box center [865, 401] width 74 height 34
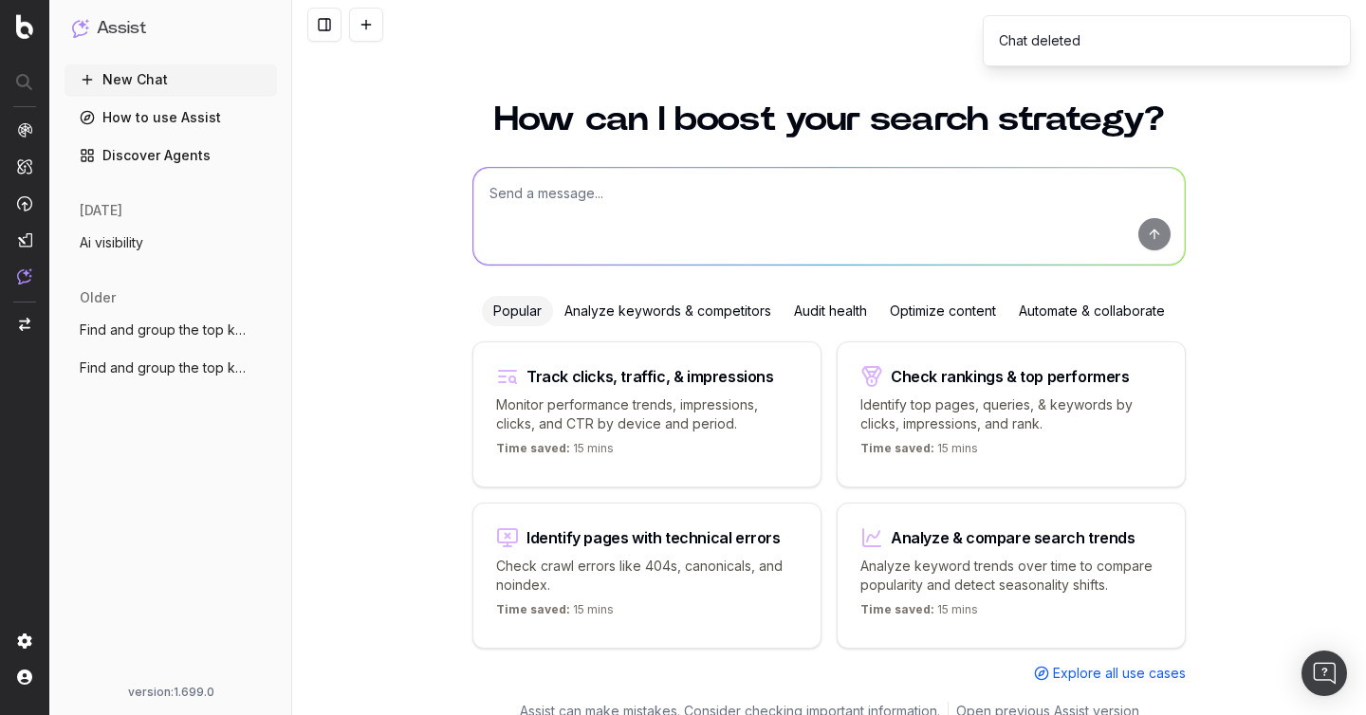
scroll to position [21, 0]
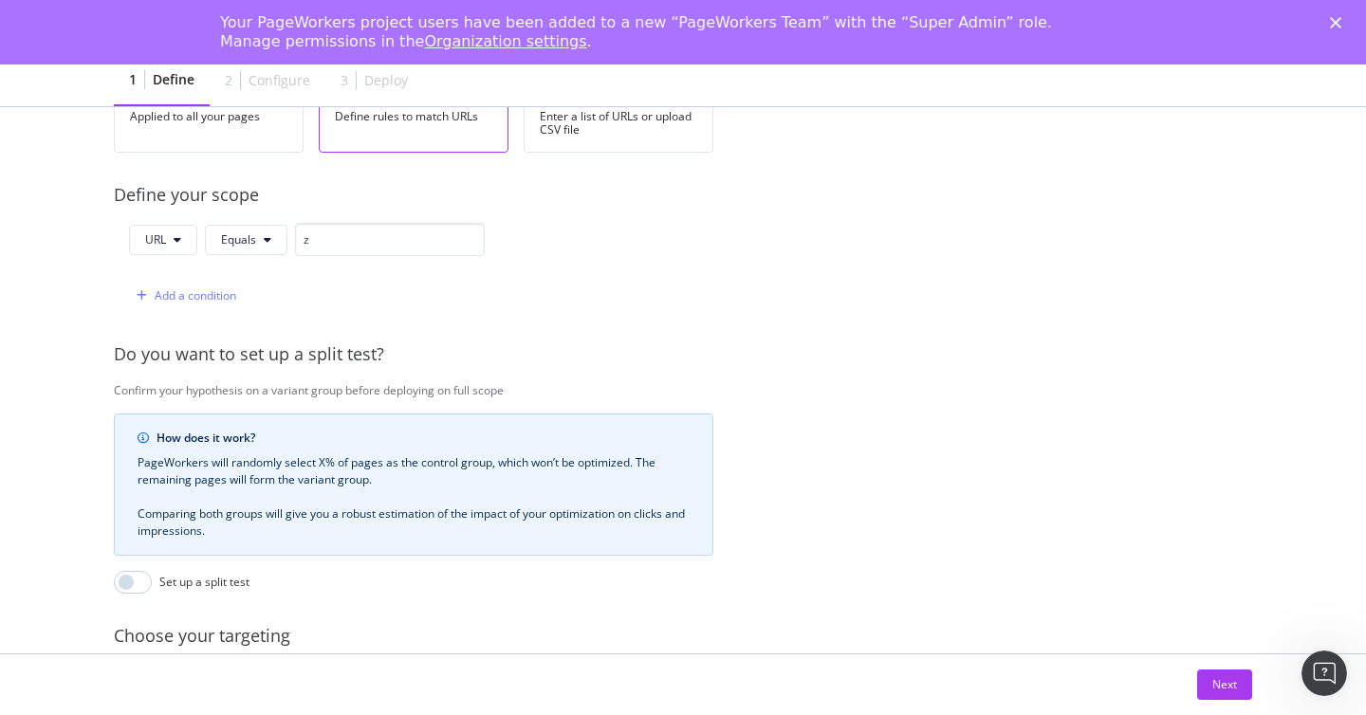
scroll to position [585, 0]
